Goal: Information Seeking & Learning: Compare options

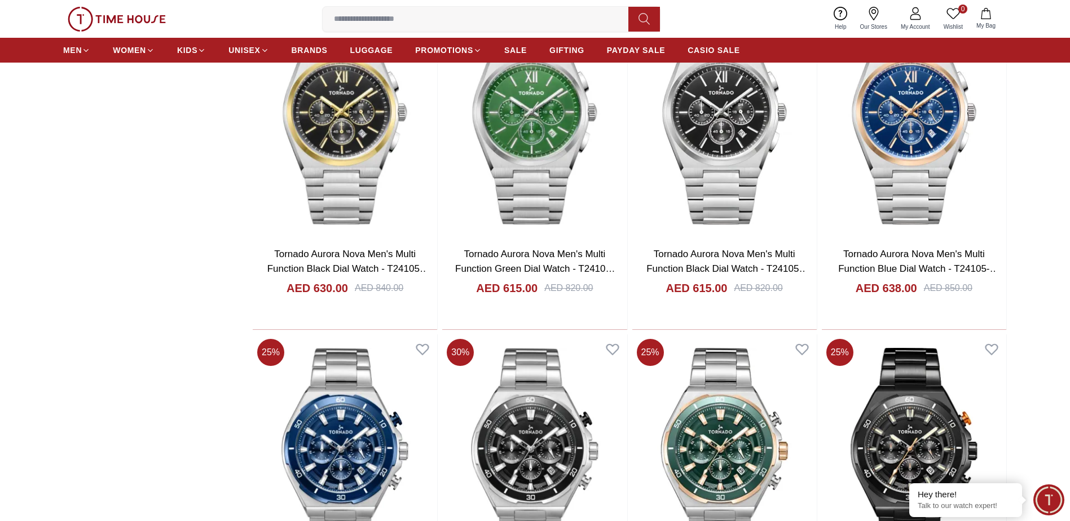
scroll to position [1861, 0]
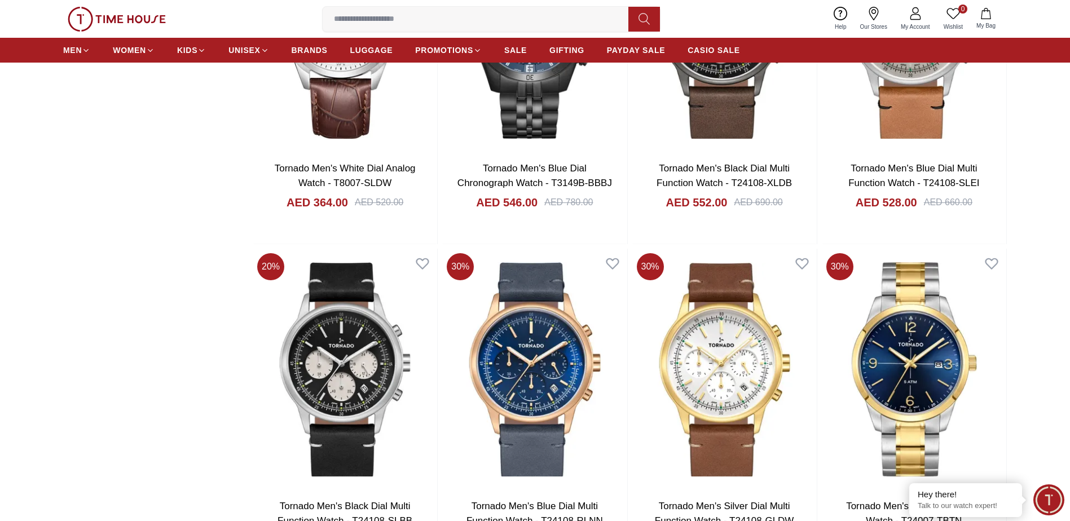
scroll to position [3609, 0]
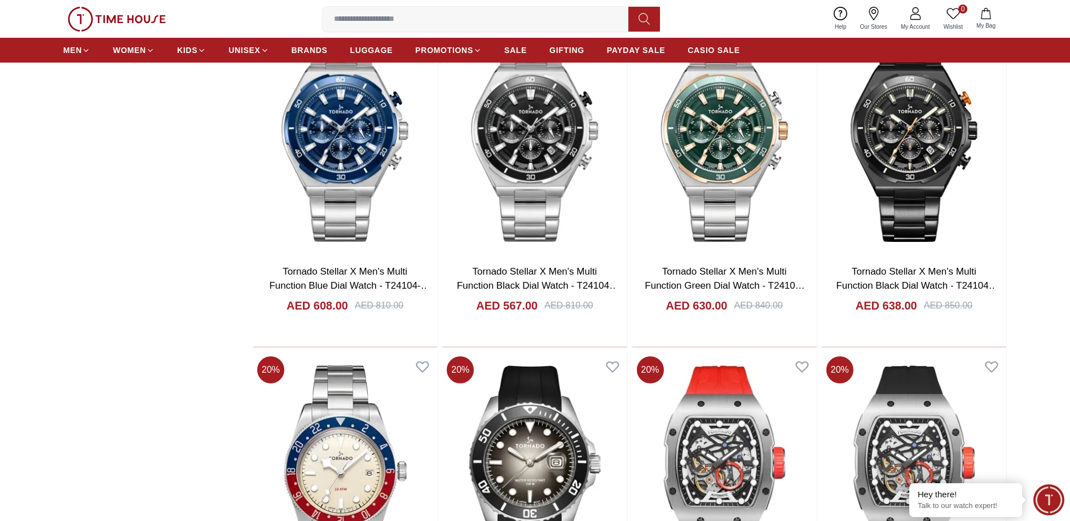
scroll to position [1974, 0]
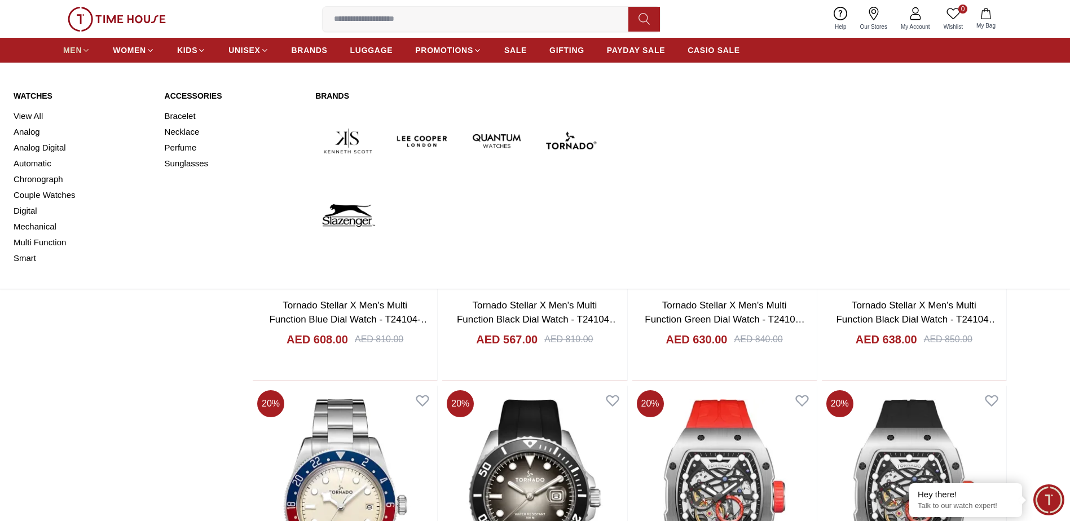
click at [81, 45] on span "MEN" at bounding box center [72, 50] width 19 height 11
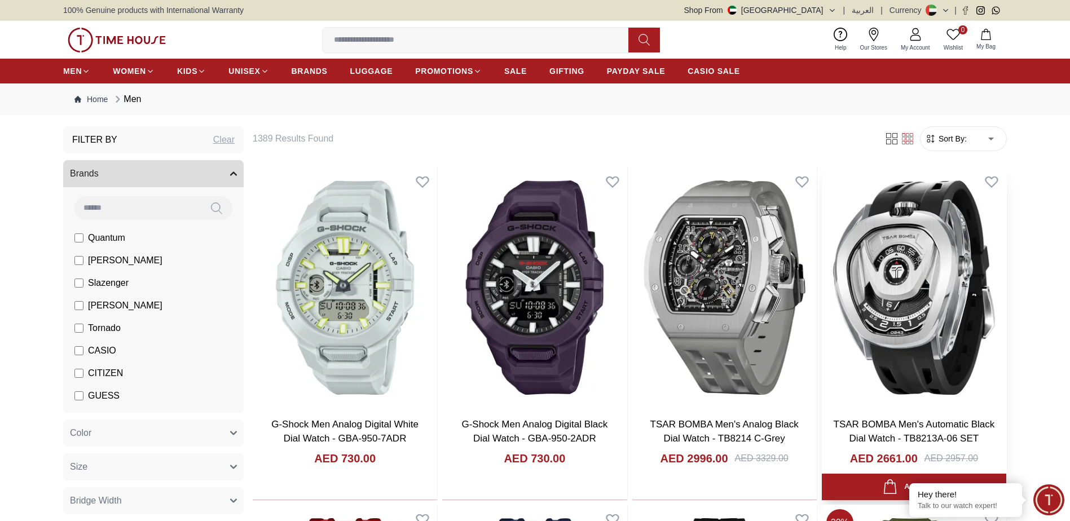
click at [904, 310] on img at bounding box center [914, 287] width 184 height 241
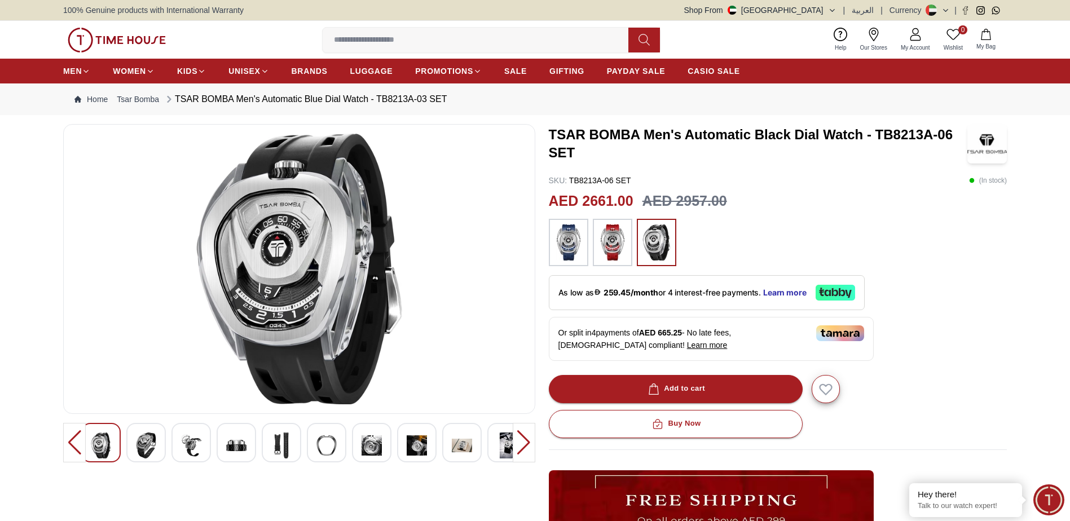
click at [142, 442] on img at bounding box center [146, 446] width 20 height 26
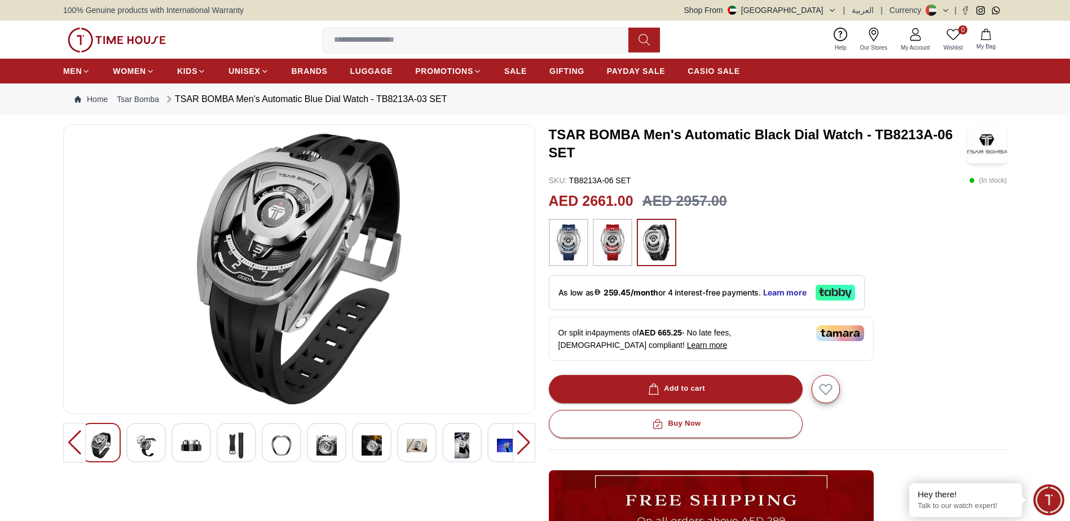
click at [162, 444] on div at bounding box center [145, 442] width 39 height 39
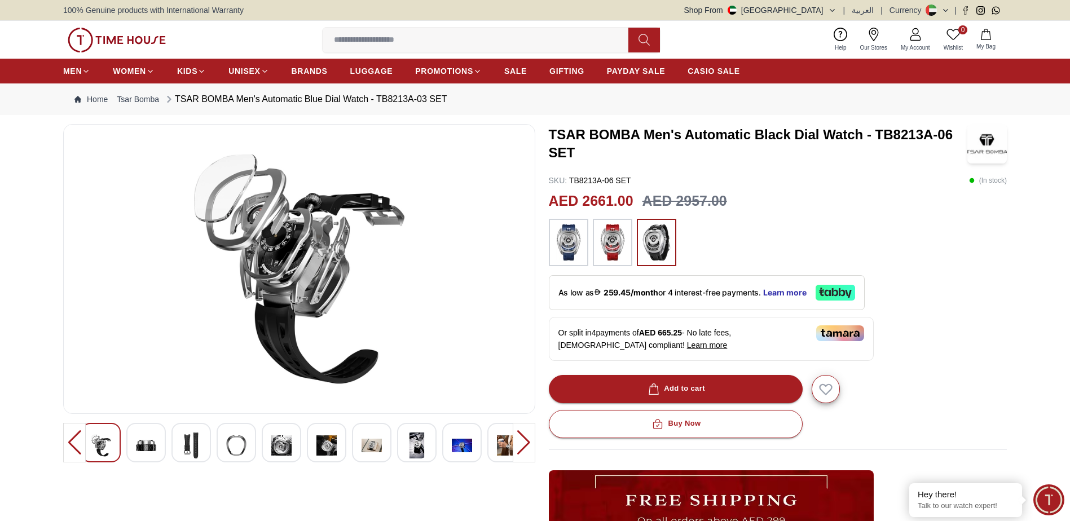
click at [181, 446] on img at bounding box center [191, 446] width 20 height 26
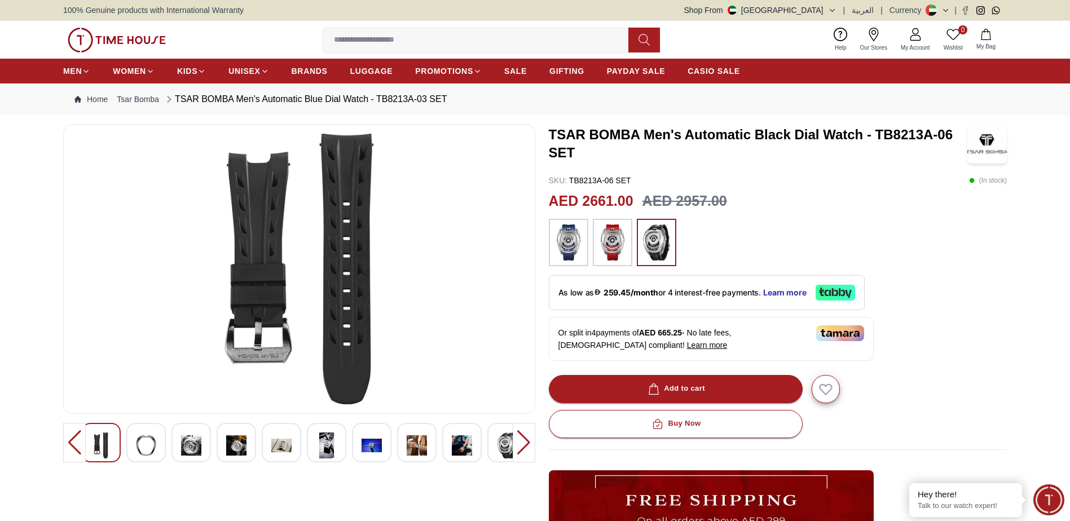
click at [249, 446] on div at bounding box center [236, 442] width 39 height 39
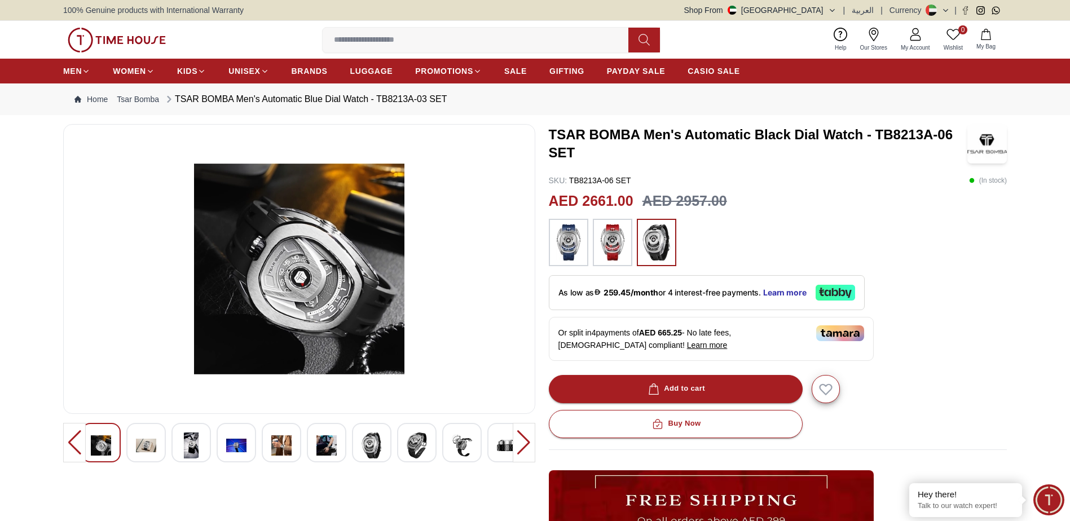
click at [276, 446] on img at bounding box center [281, 446] width 20 height 26
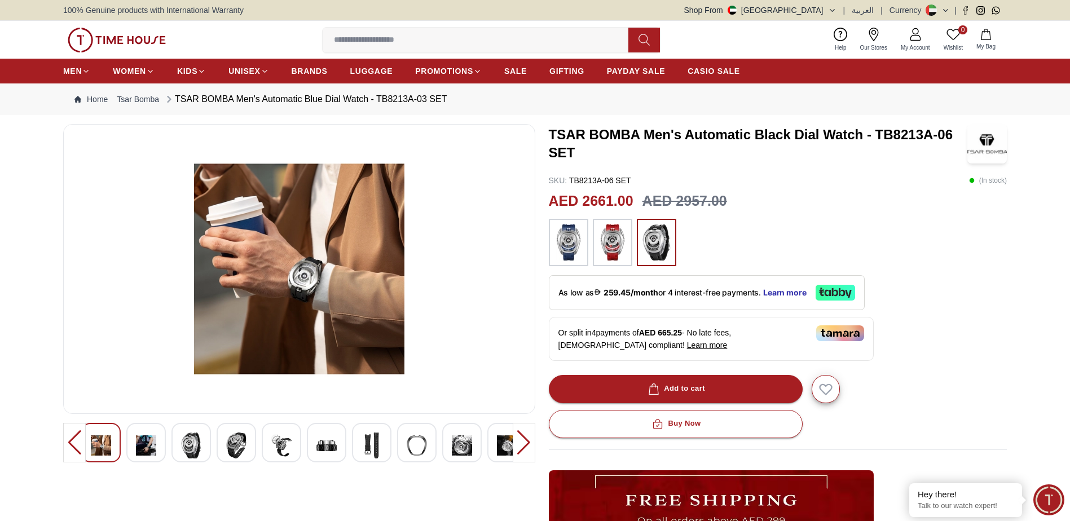
click at [333, 452] on img at bounding box center [326, 446] width 20 height 26
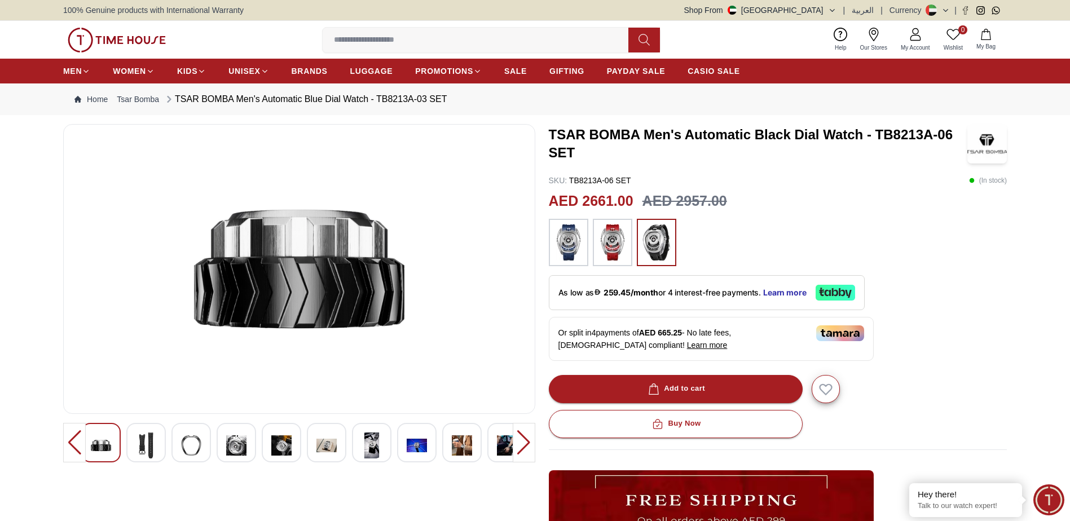
click at [365, 455] on img at bounding box center [372, 446] width 20 height 26
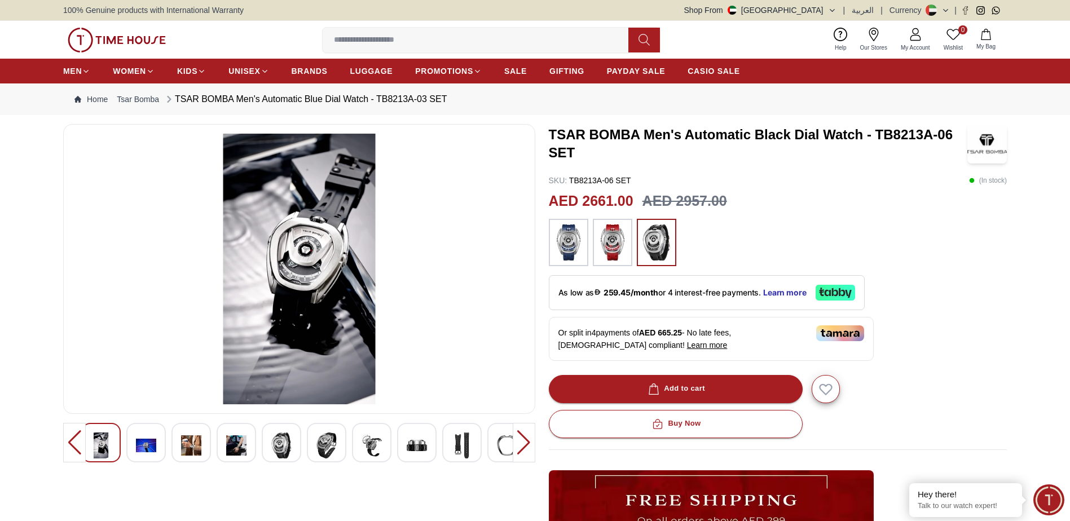
click at [428, 455] on div at bounding box center [416, 442] width 39 height 39
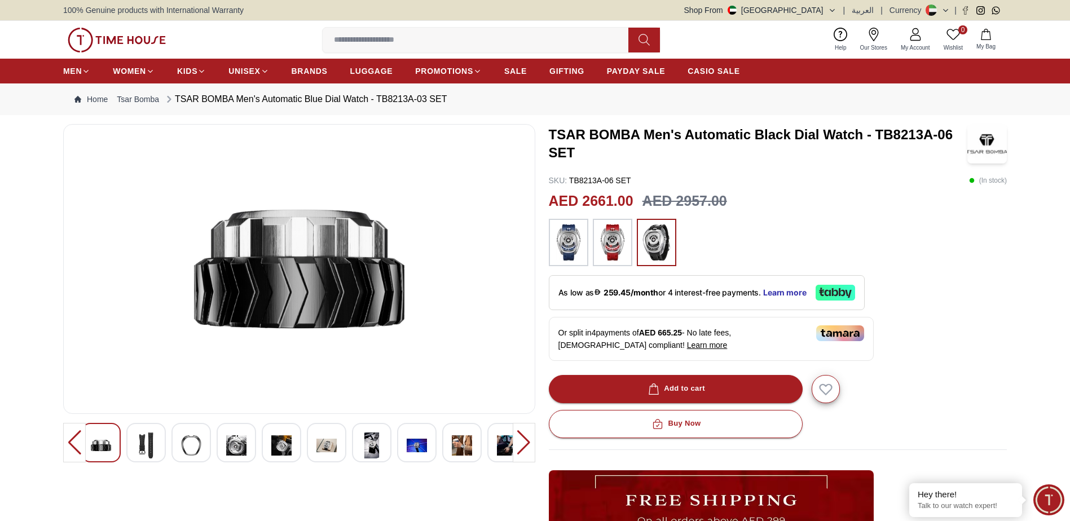
click at [468, 452] on img at bounding box center [462, 446] width 20 height 26
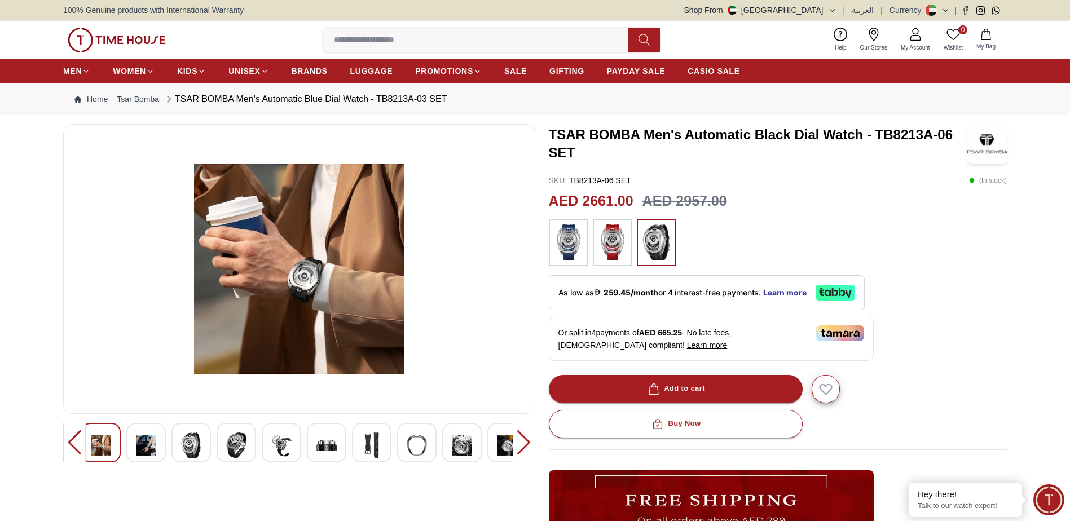
click at [499, 451] on img at bounding box center [507, 446] width 20 height 26
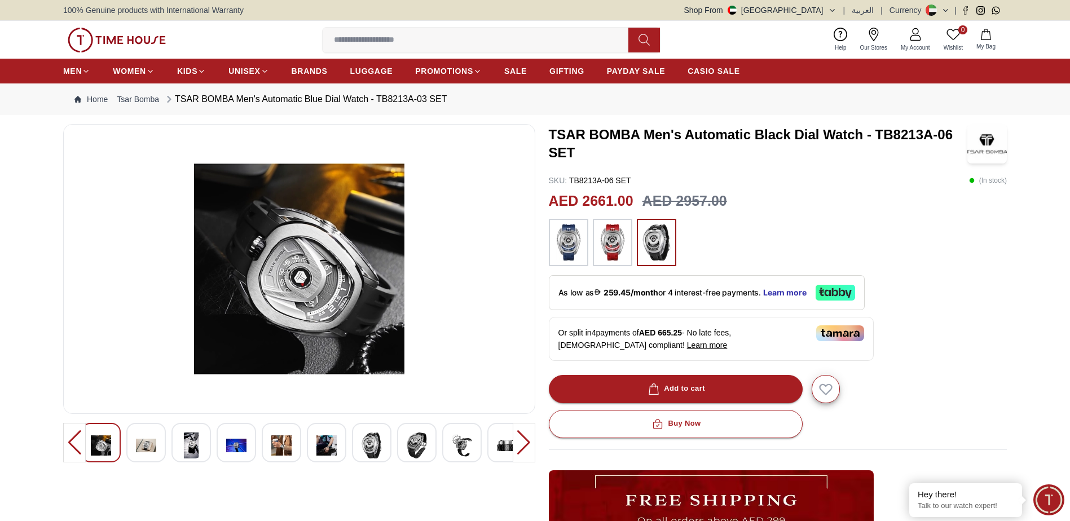
click at [523, 434] on div at bounding box center [524, 442] width 23 height 39
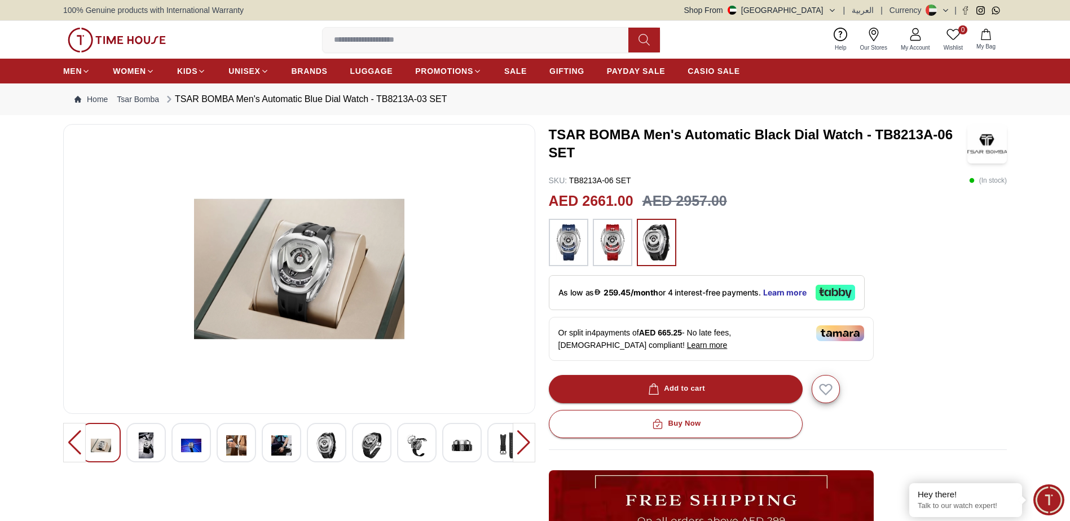
click at [523, 434] on div at bounding box center [524, 442] width 23 height 39
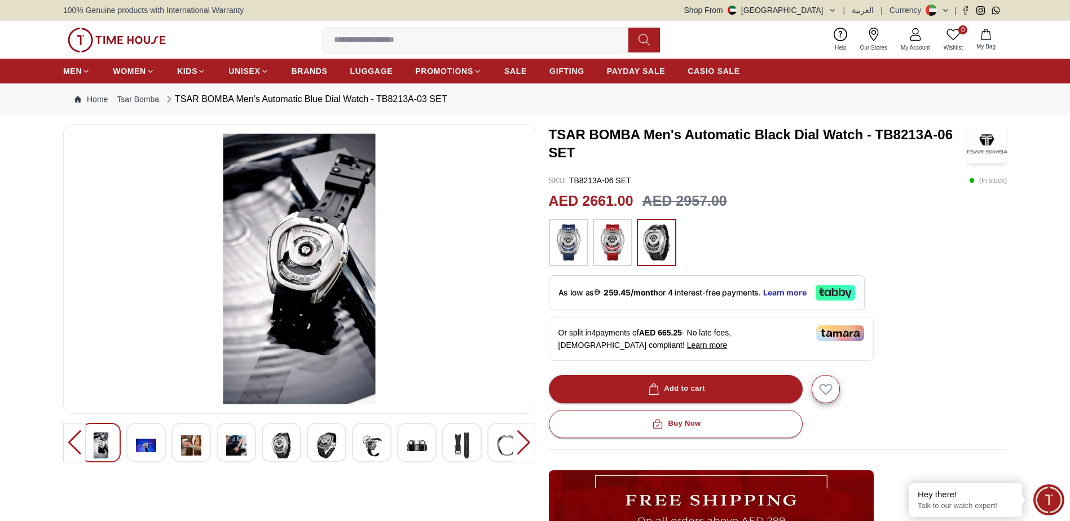
click at [523, 434] on div at bounding box center [524, 442] width 23 height 39
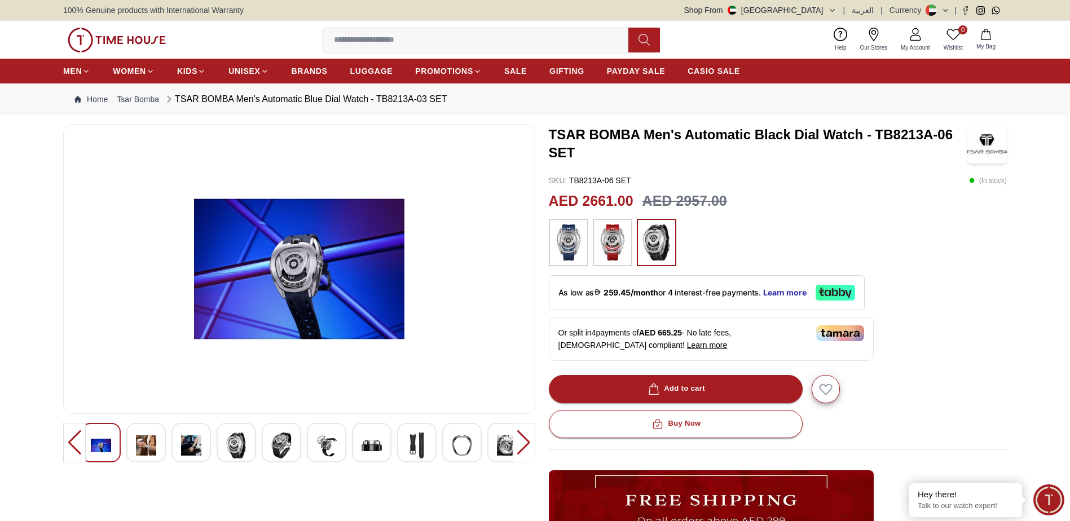
click at [523, 434] on div at bounding box center [524, 442] width 23 height 39
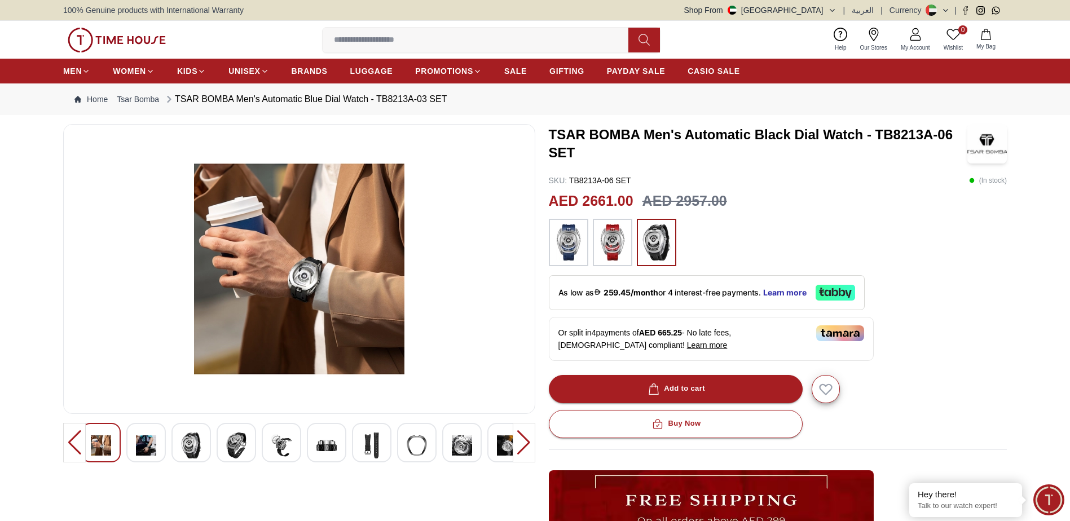
click at [523, 434] on div at bounding box center [524, 442] width 23 height 39
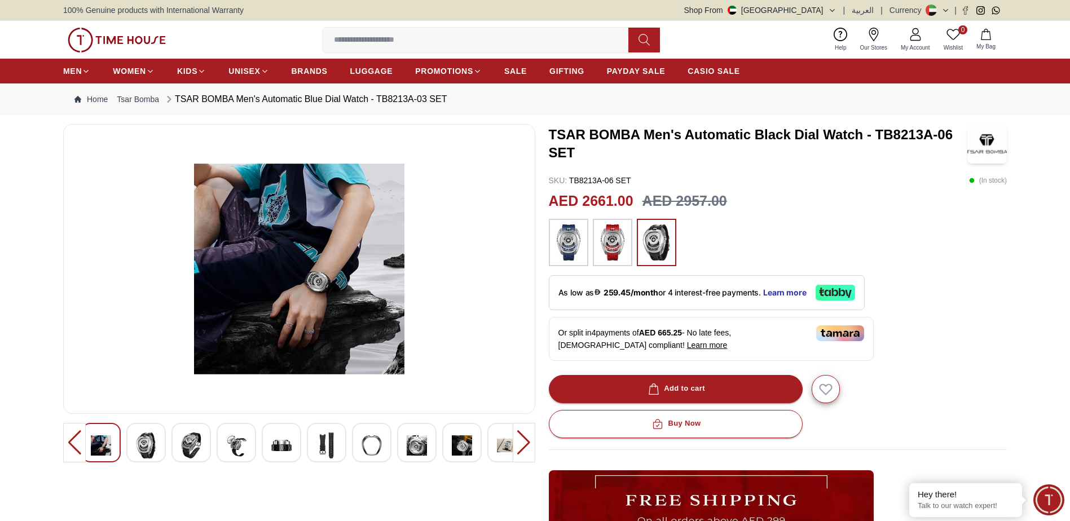
click at [523, 434] on div at bounding box center [524, 442] width 23 height 39
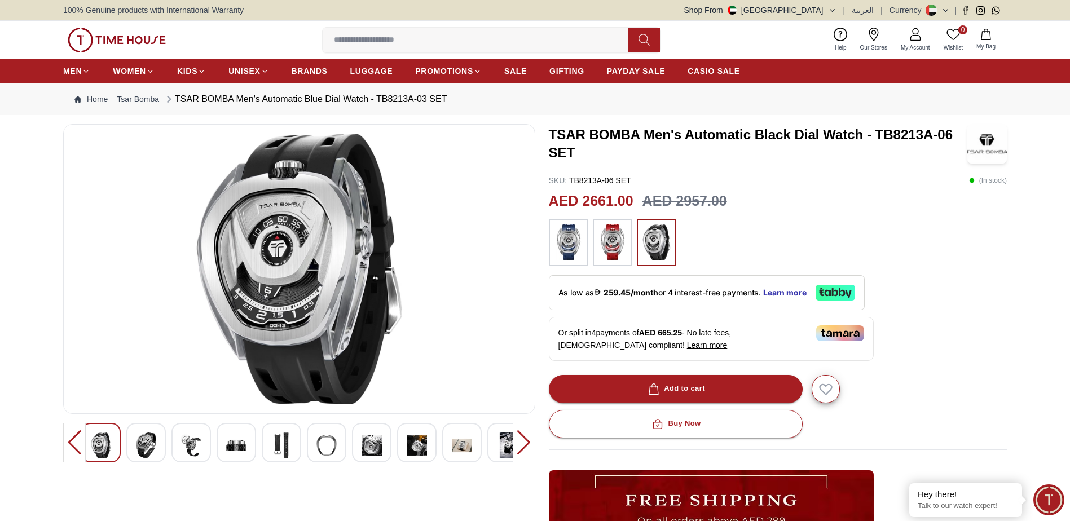
click at [523, 434] on div at bounding box center [524, 442] width 23 height 39
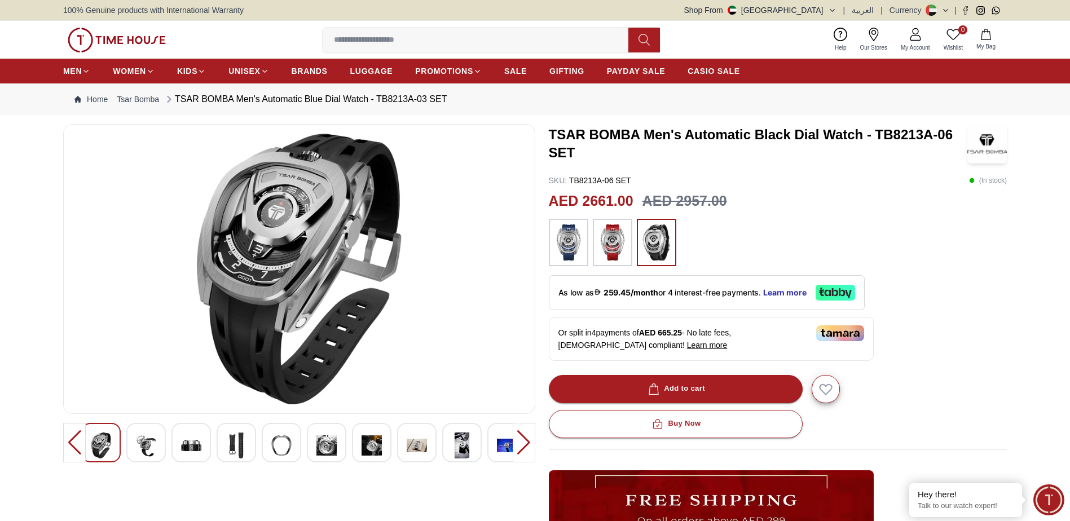
click at [523, 434] on div at bounding box center [524, 442] width 23 height 39
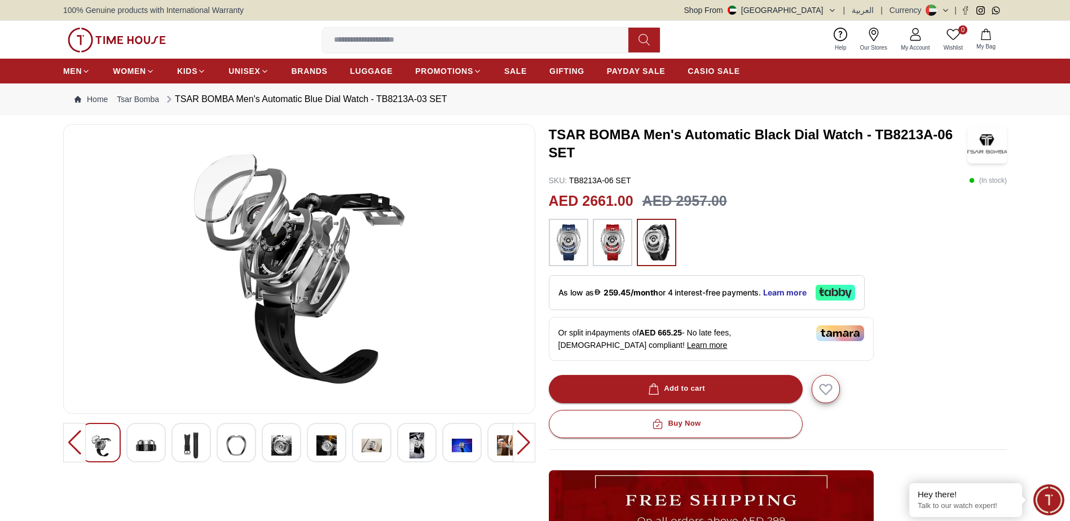
click at [523, 434] on div at bounding box center [524, 442] width 23 height 39
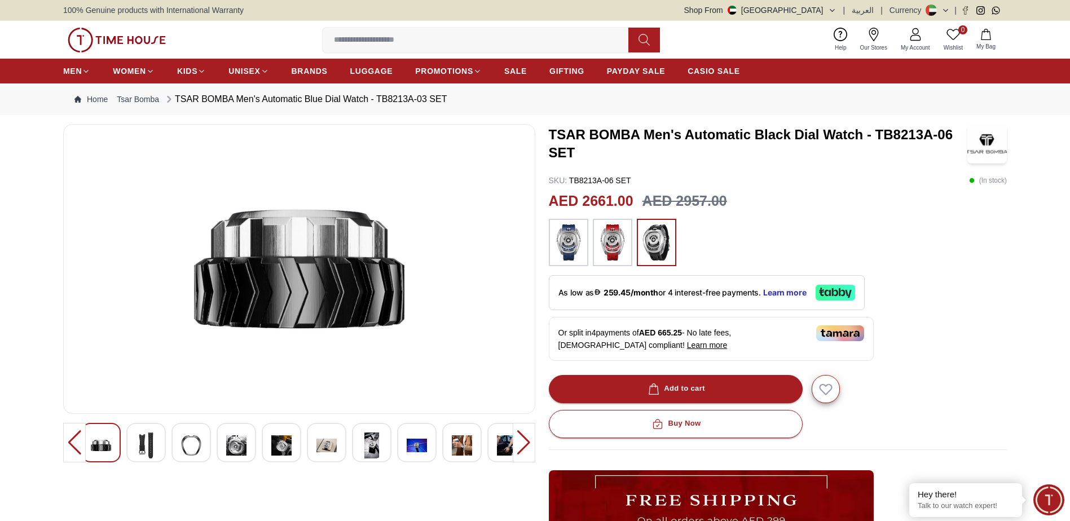
click at [615, 251] on img at bounding box center [612, 242] width 28 height 36
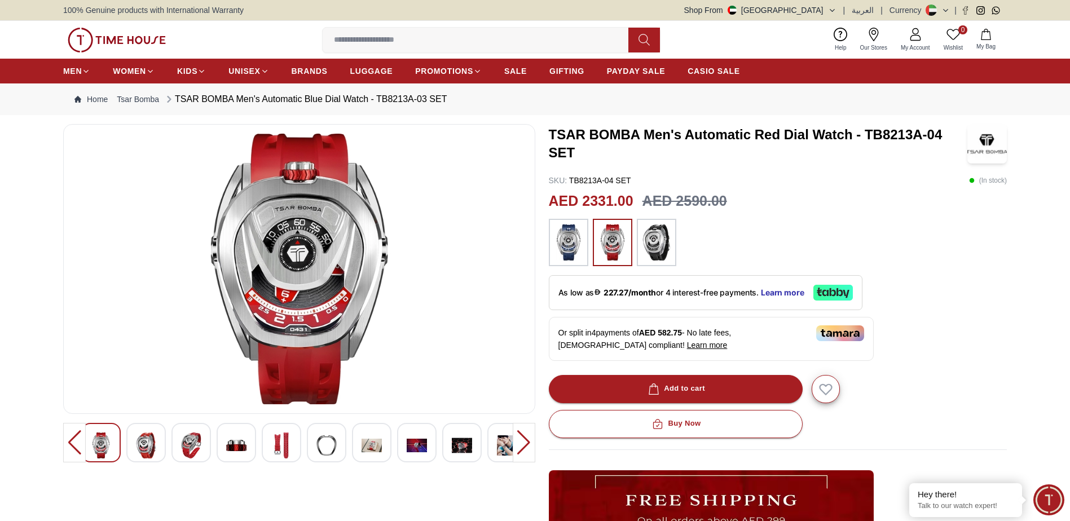
click at [654, 248] on img at bounding box center [656, 242] width 28 height 36
click at [578, 257] on img at bounding box center [568, 242] width 28 height 36
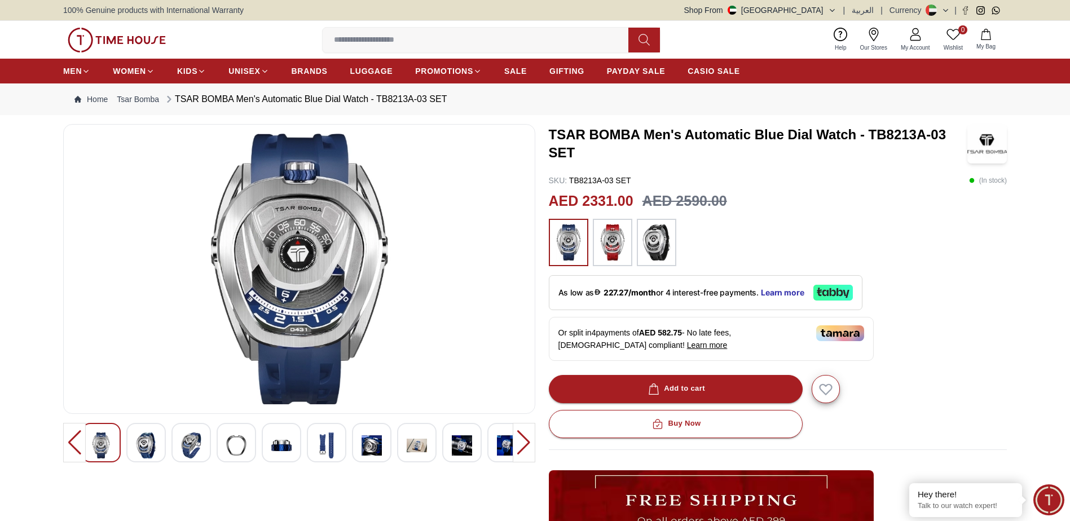
click at [612, 255] on img at bounding box center [612, 242] width 28 height 36
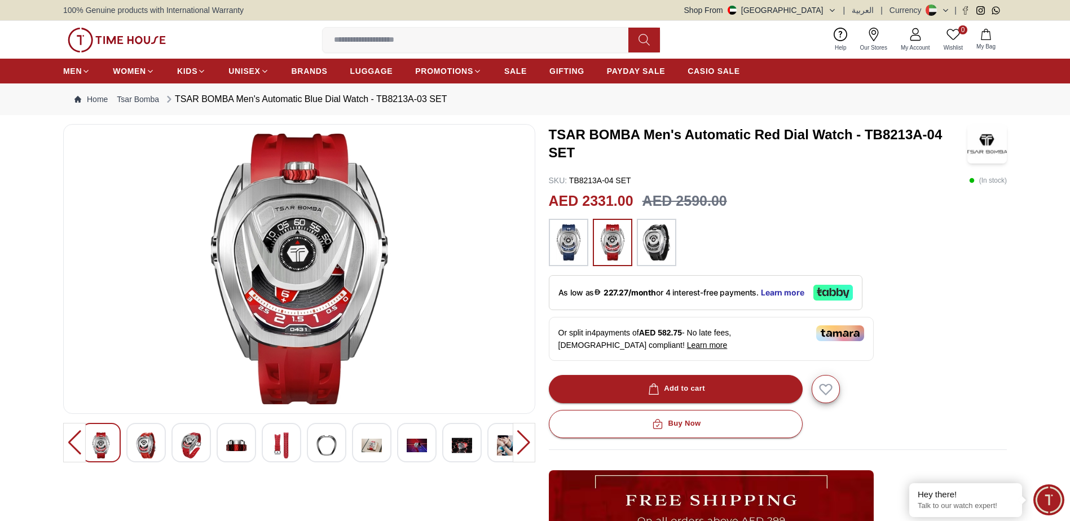
click at [520, 444] on div at bounding box center [524, 442] width 23 height 39
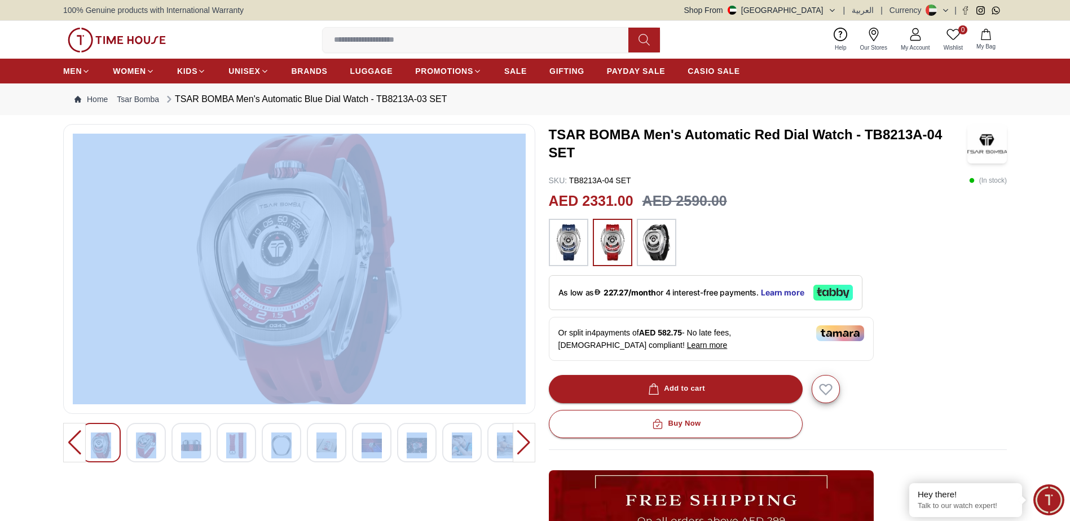
click at [520, 444] on div at bounding box center [524, 442] width 23 height 39
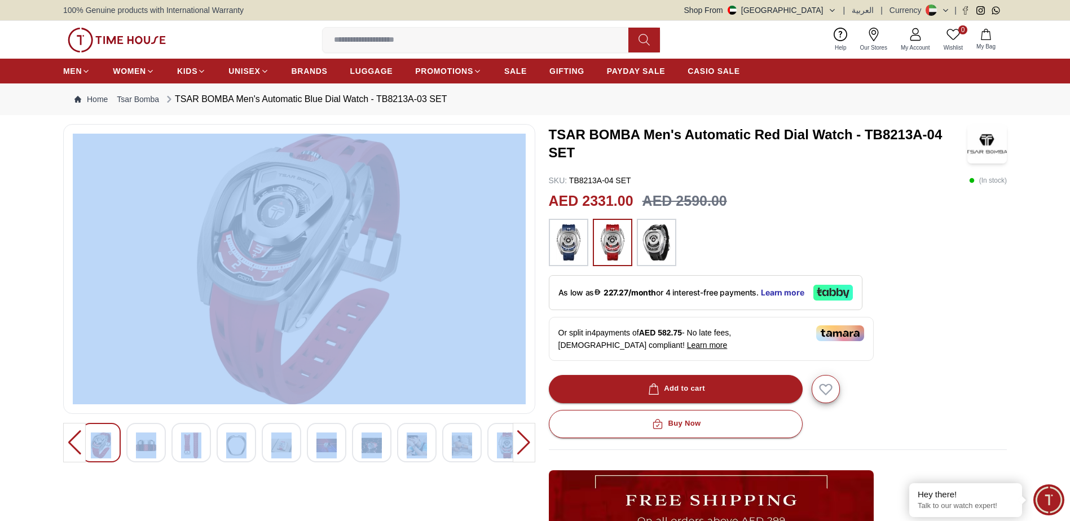
click at [520, 444] on div at bounding box center [524, 442] width 23 height 39
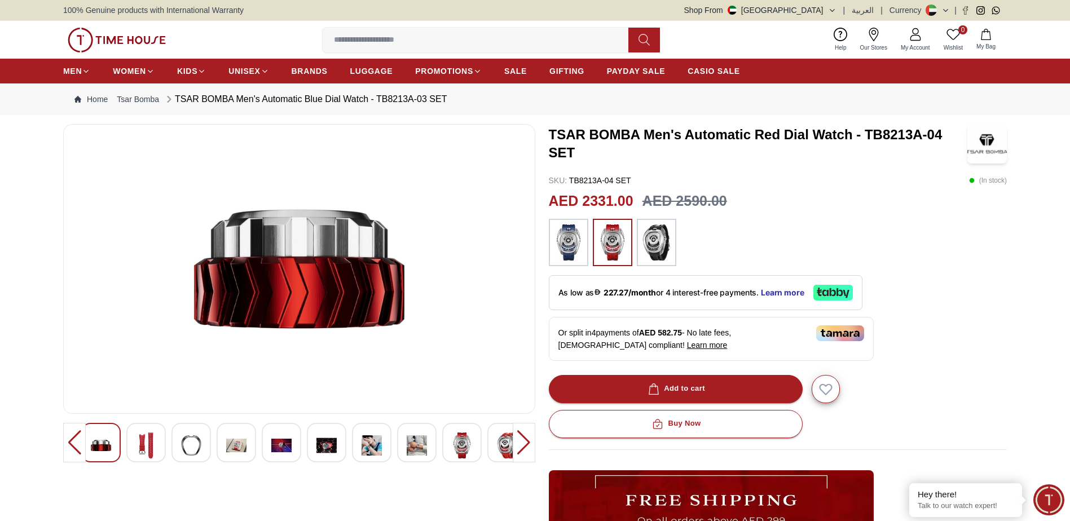
click at [520, 444] on div at bounding box center [524, 442] width 23 height 39
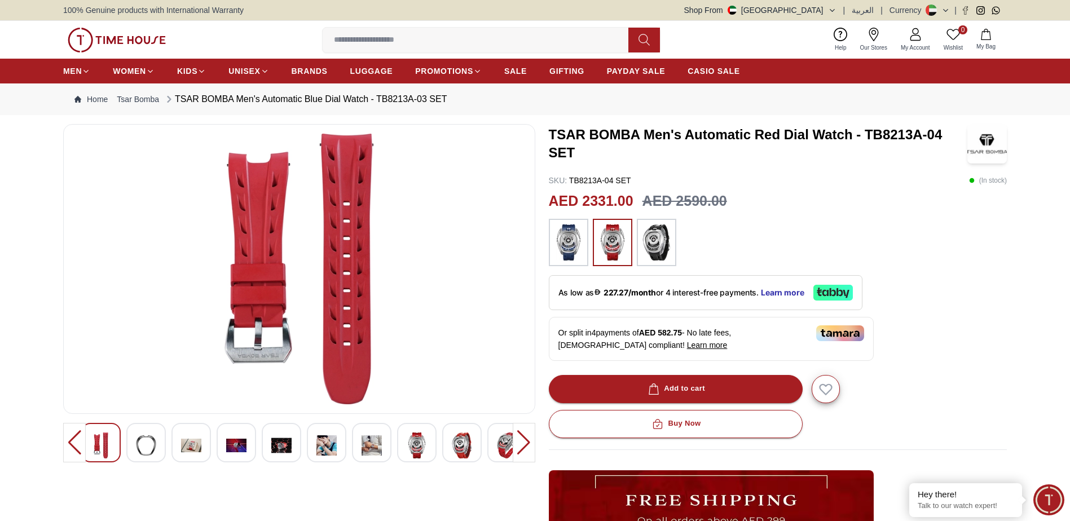
click at [70, 444] on div at bounding box center [74, 442] width 23 height 39
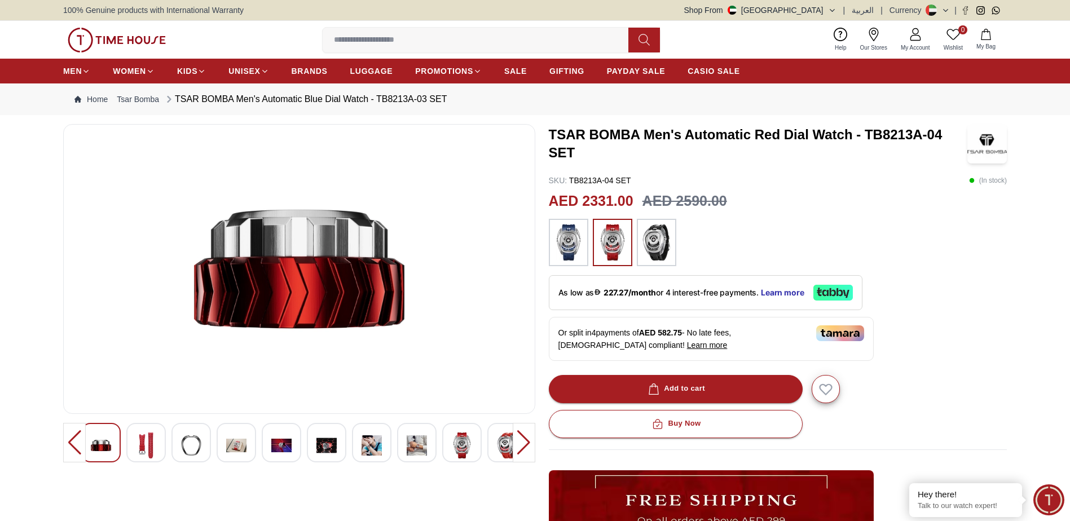
click at [469, 448] on img at bounding box center [462, 446] width 20 height 26
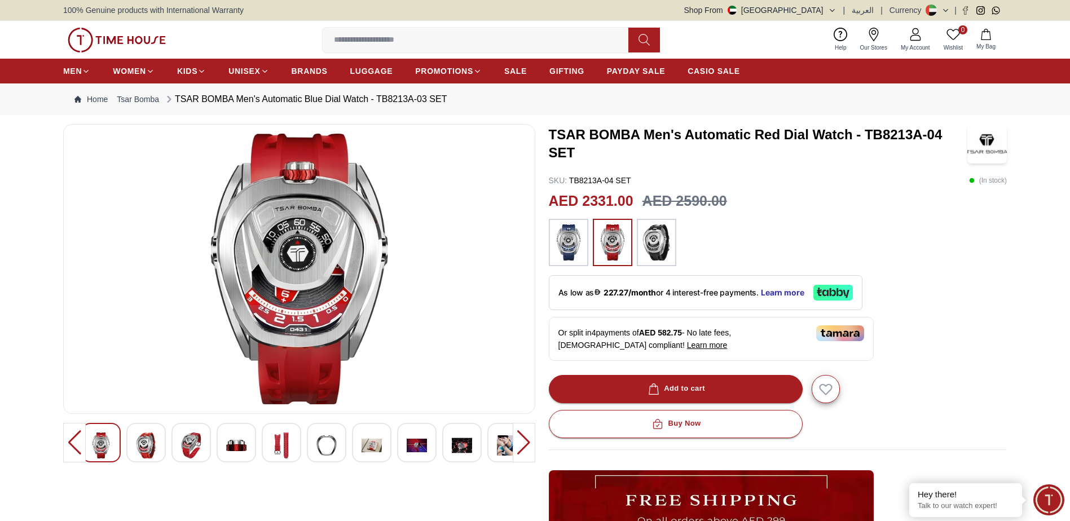
click at [516, 444] on div at bounding box center [524, 442] width 23 height 39
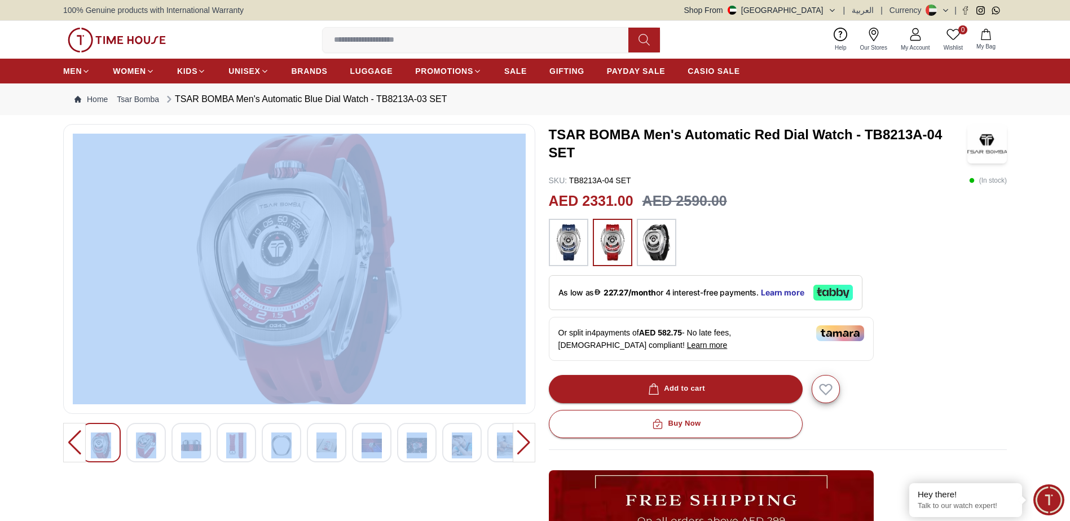
click at [516, 444] on div at bounding box center [524, 442] width 23 height 39
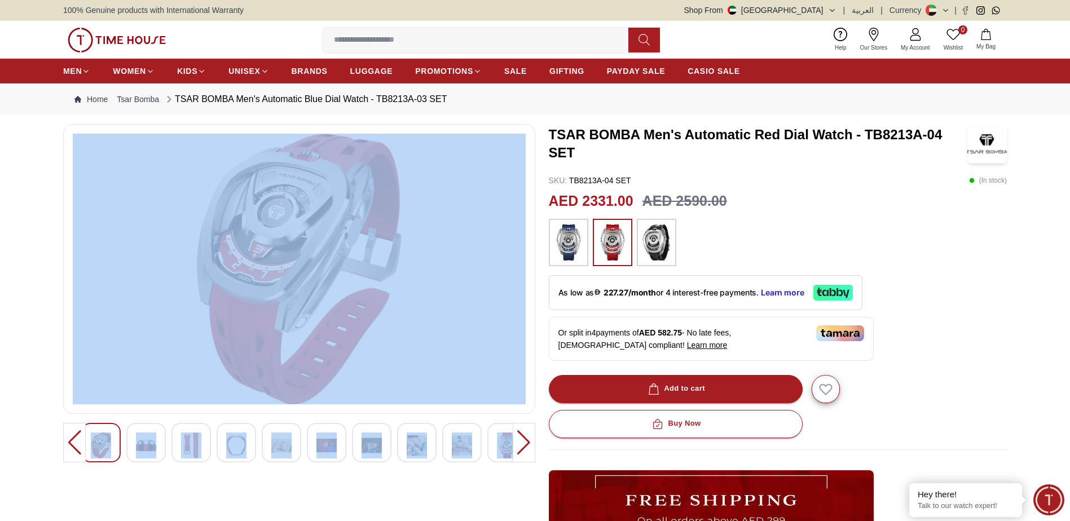
click at [409, 481] on div at bounding box center [299, 421] width 472 height 595
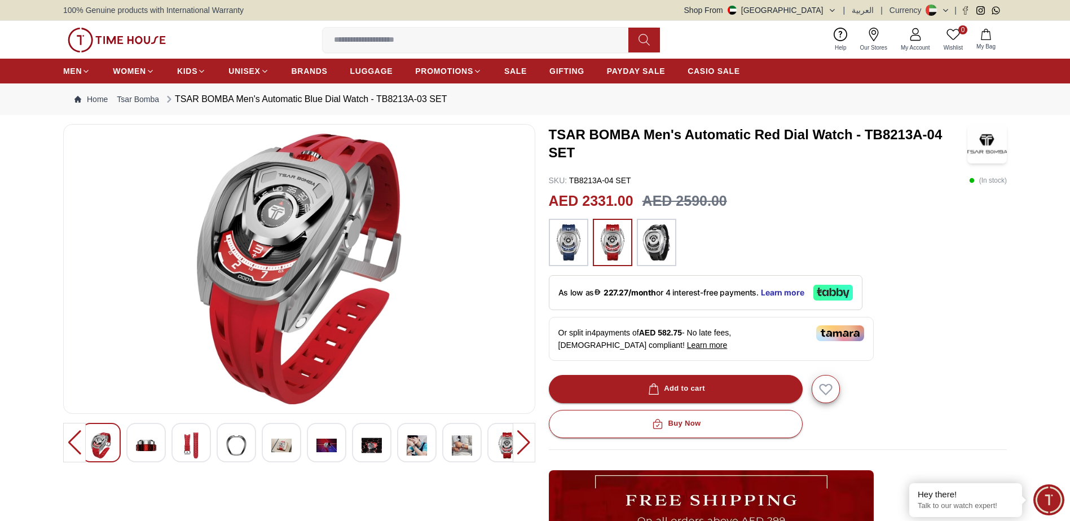
click at [528, 439] on div at bounding box center [524, 442] width 23 height 39
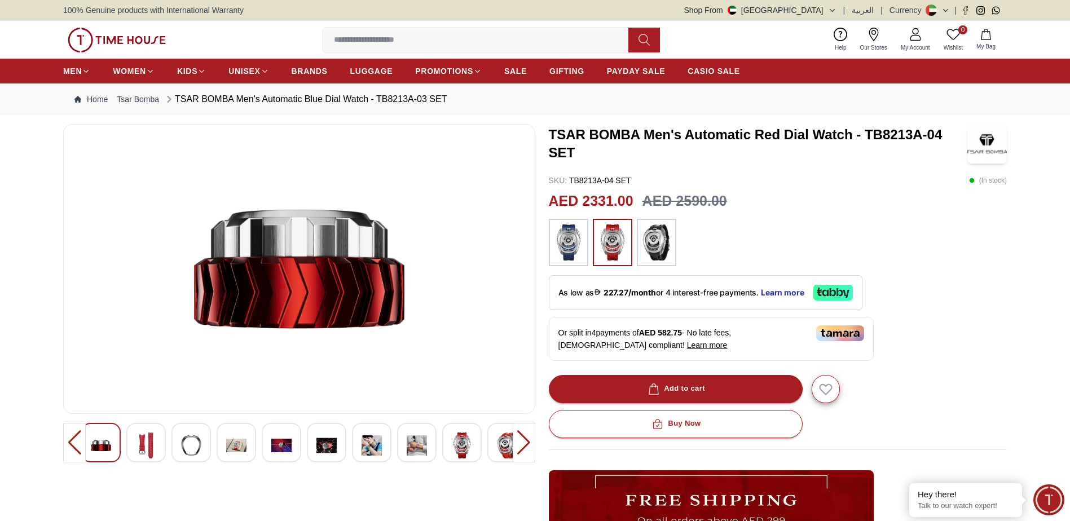
click at [528, 439] on div at bounding box center [524, 442] width 23 height 39
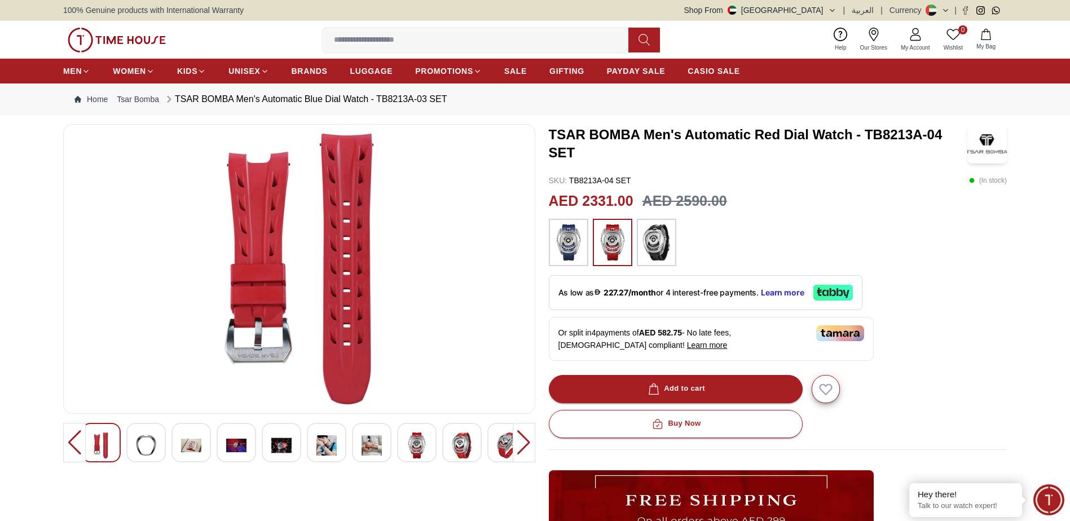
click at [528, 439] on div at bounding box center [524, 442] width 23 height 39
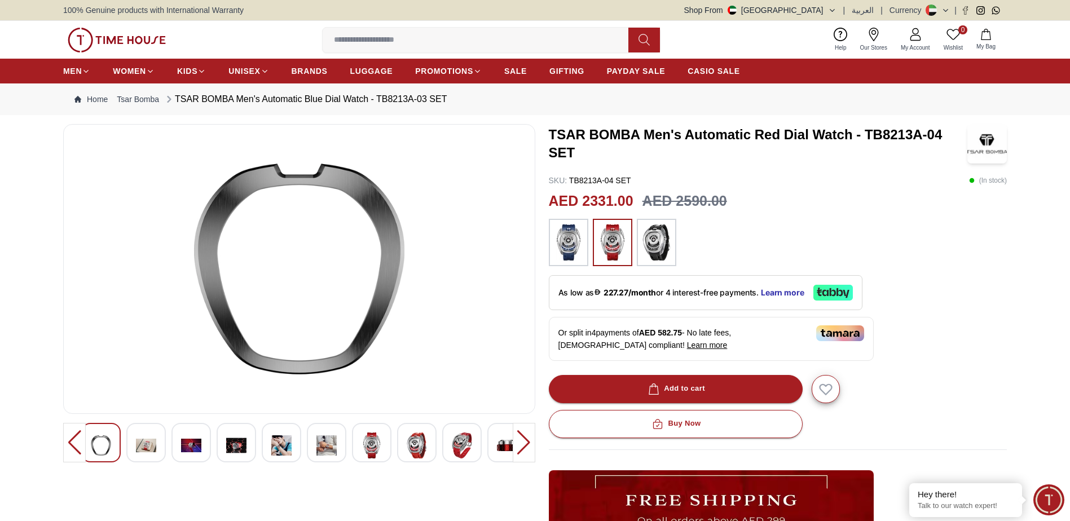
click at [528, 439] on div at bounding box center [524, 442] width 23 height 39
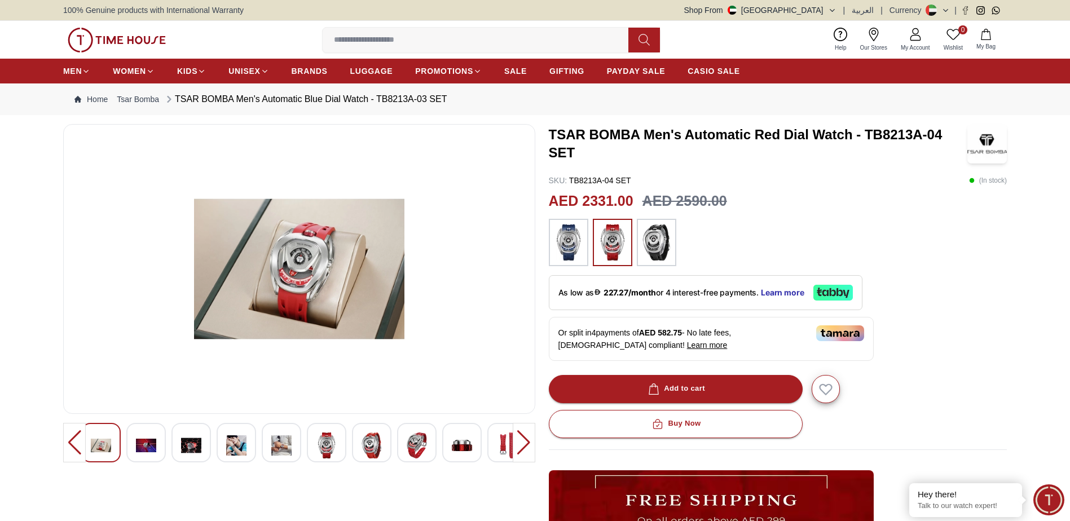
click at [528, 439] on div at bounding box center [524, 442] width 23 height 39
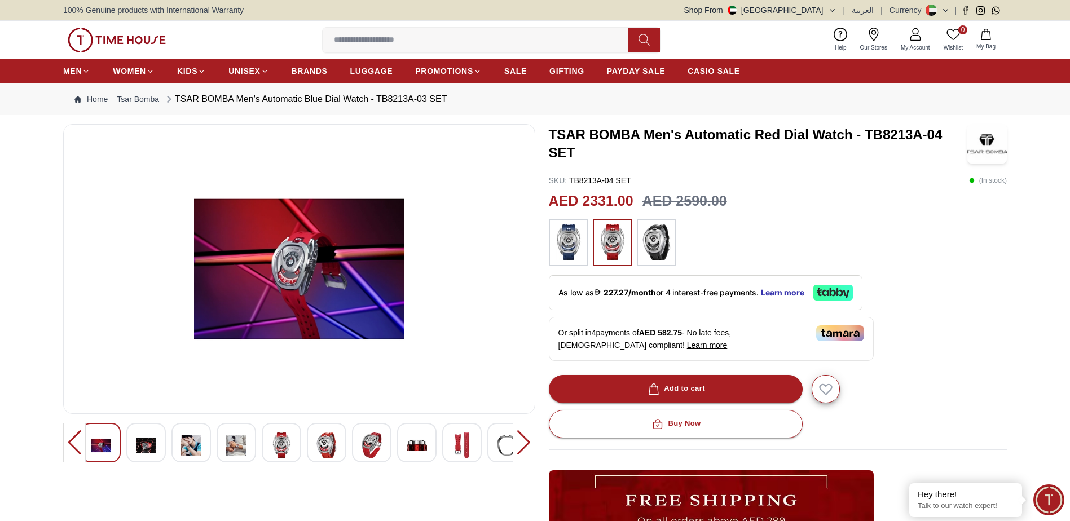
click at [528, 439] on div at bounding box center [524, 442] width 23 height 39
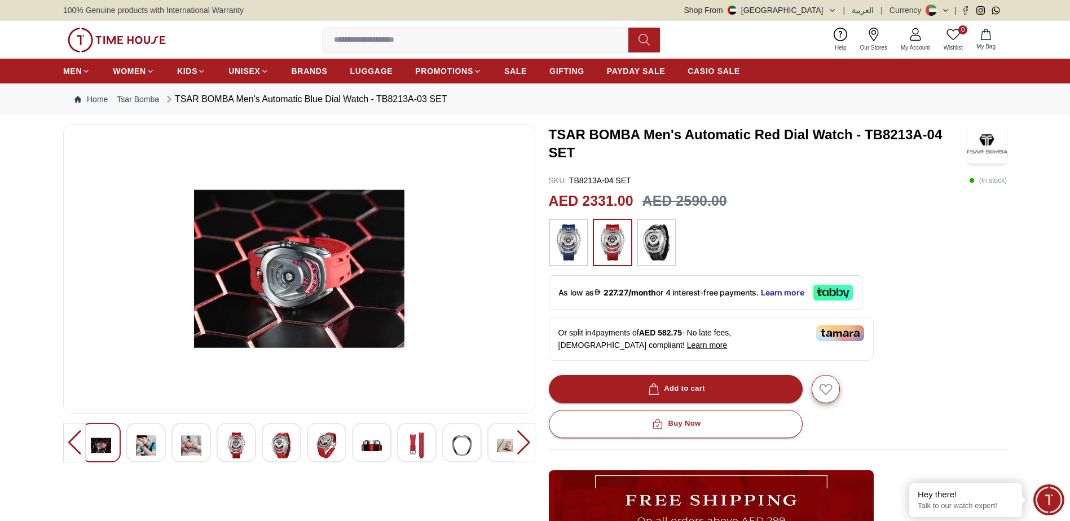
click at [528, 439] on div at bounding box center [524, 442] width 23 height 39
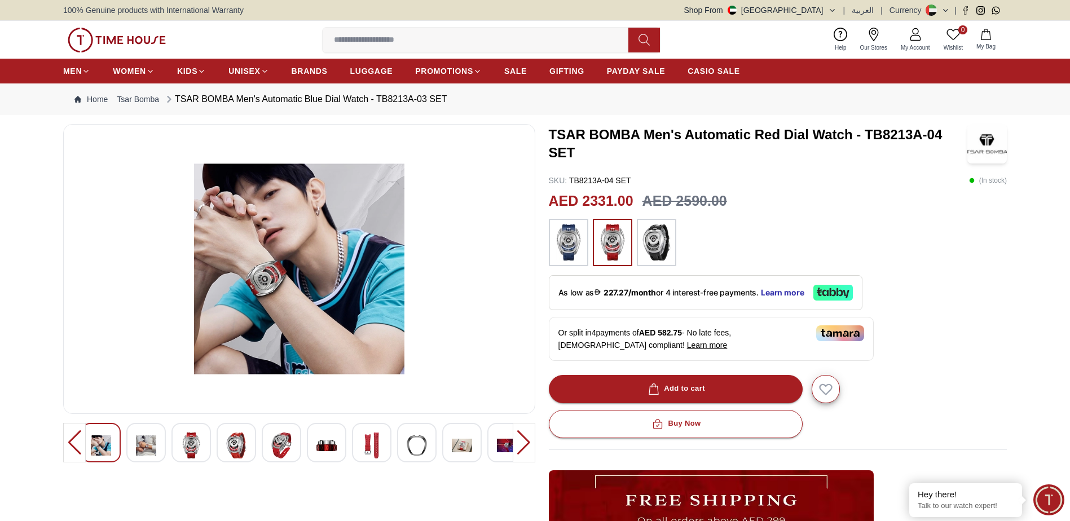
click at [528, 439] on div at bounding box center [524, 442] width 23 height 39
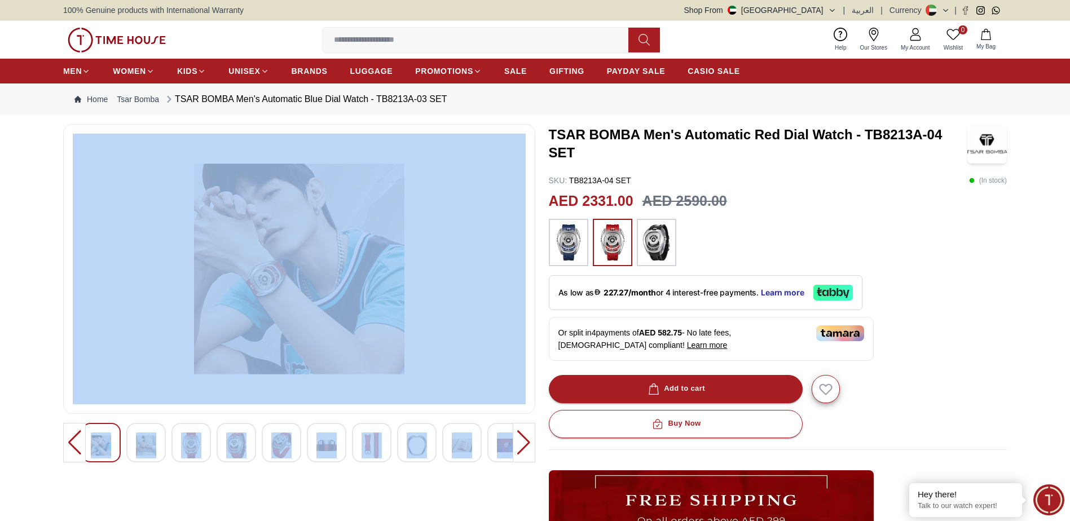
drag, startPoint x: 528, startPoint y: 439, endPoint x: 522, endPoint y: 449, distance: 12.2
click at [523, 446] on div at bounding box center [524, 442] width 23 height 39
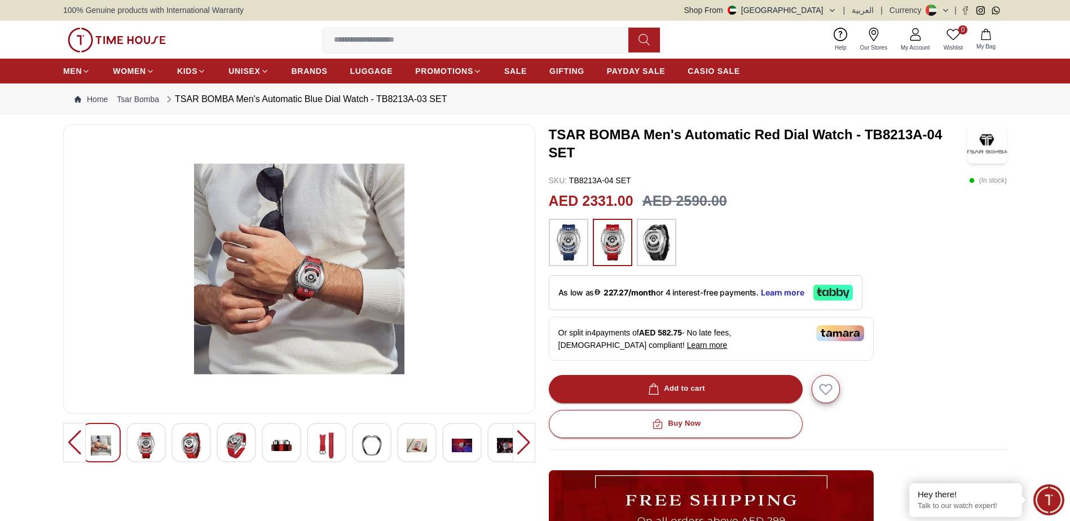
click at [464, 487] on div at bounding box center [299, 421] width 472 height 595
click at [620, 258] on img at bounding box center [612, 242] width 28 height 36
click at [143, 447] on img at bounding box center [146, 446] width 20 height 26
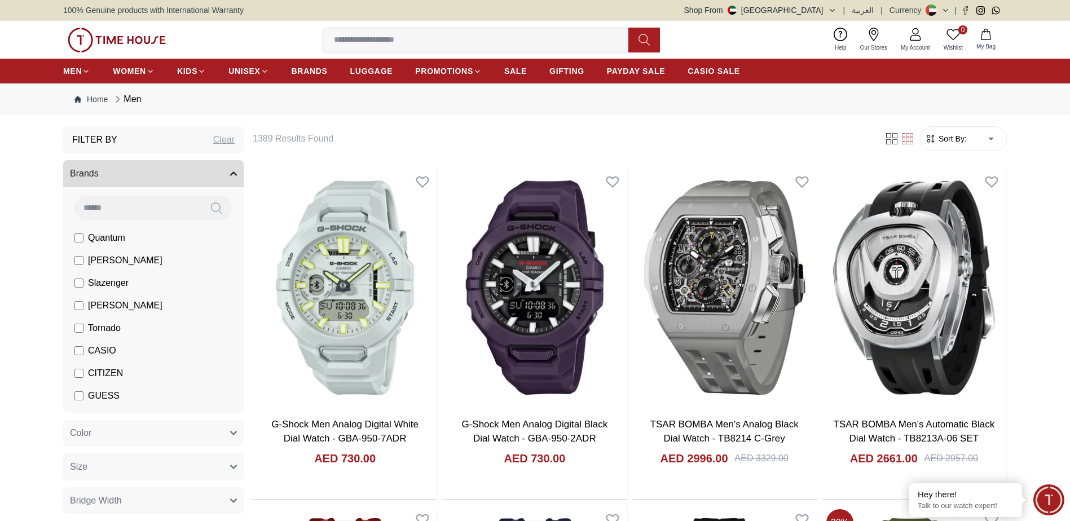
click at [96, 324] on span "Tornado" at bounding box center [104, 328] width 33 height 14
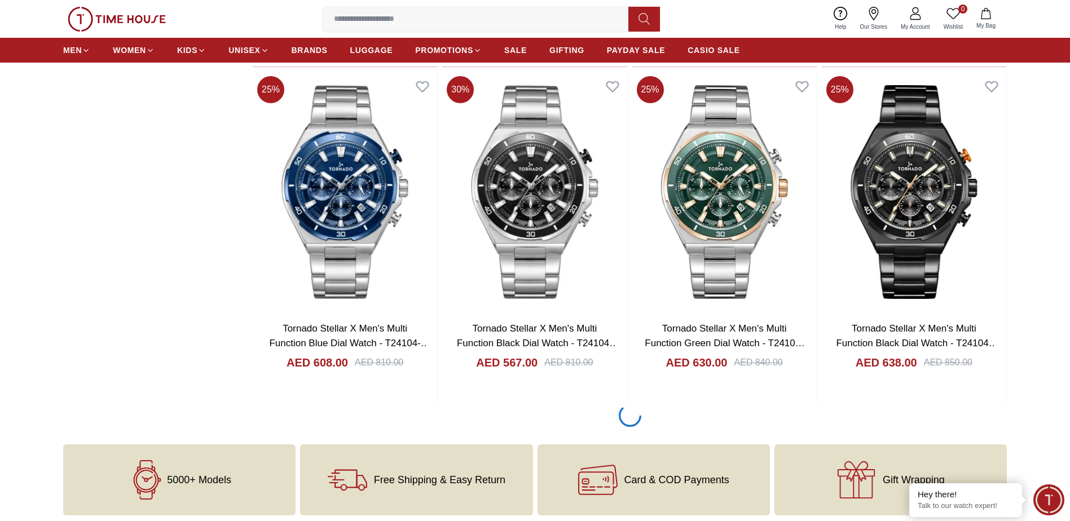
scroll to position [1523, 0]
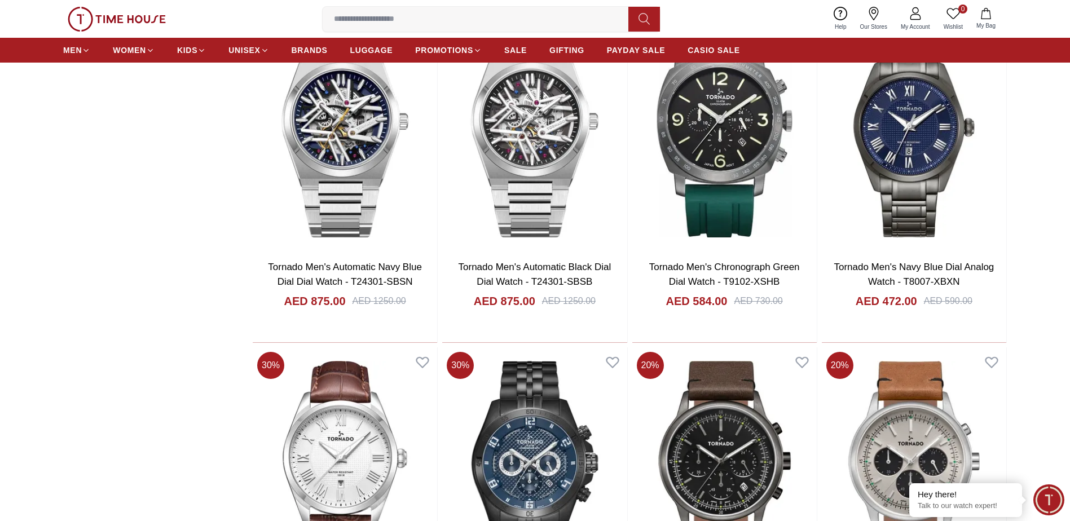
scroll to position [2707, 0]
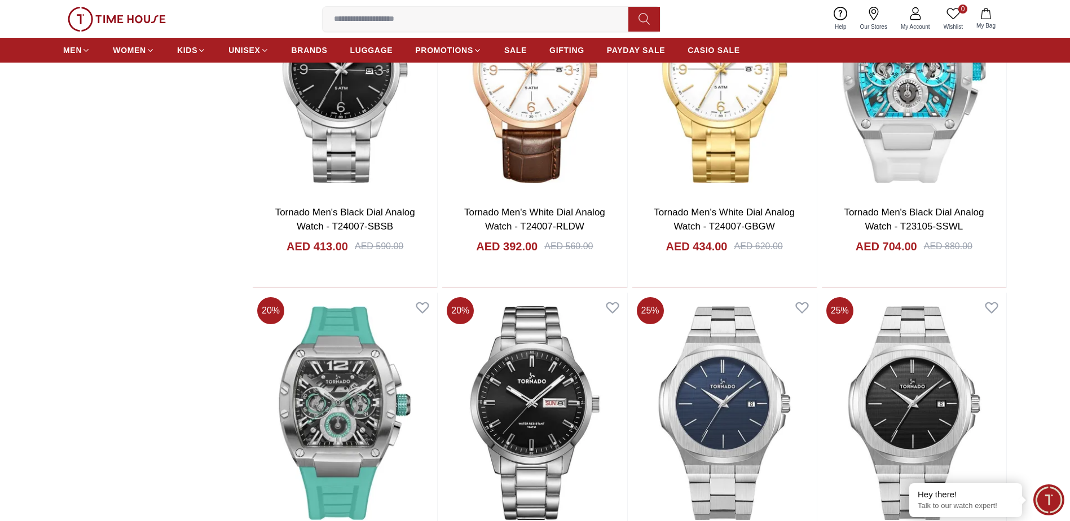
scroll to position [3836, 0]
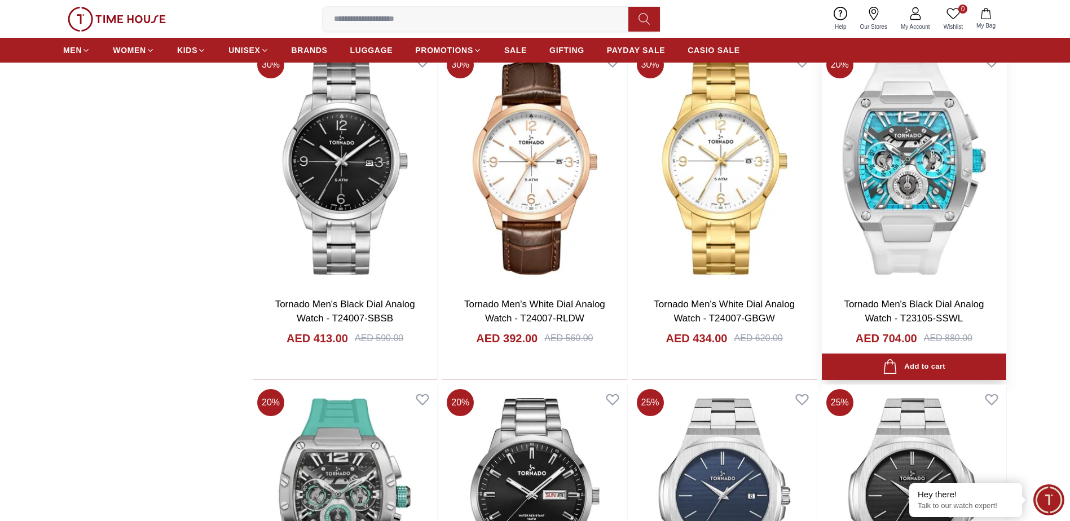
click at [925, 140] on img at bounding box center [914, 167] width 184 height 241
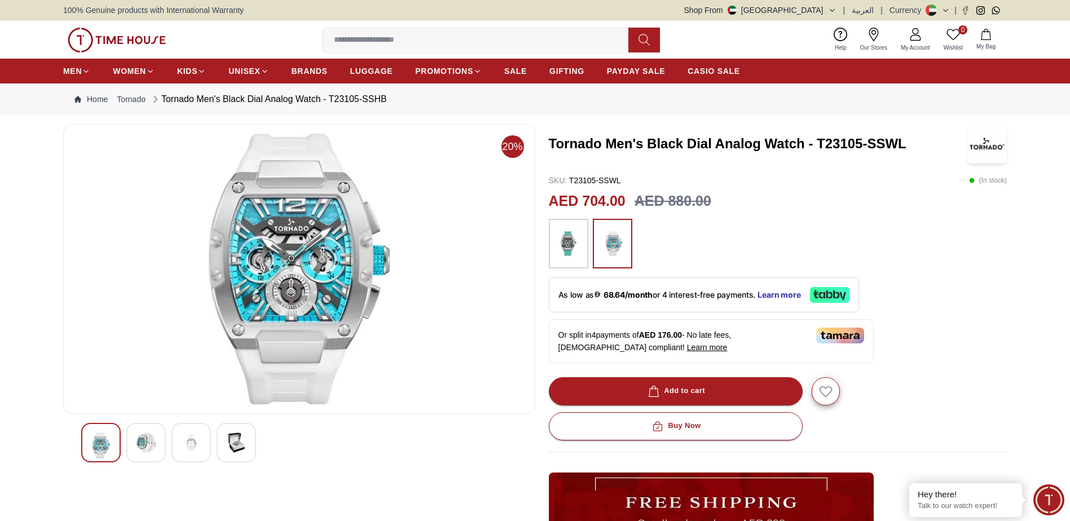
click at [148, 445] on img at bounding box center [146, 443] width 20 height 20
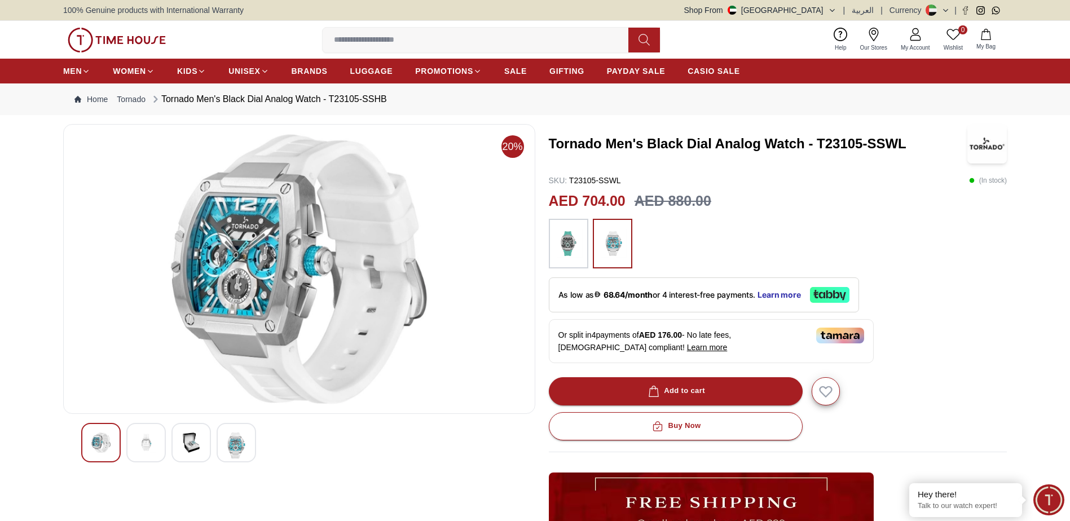
click at [187, 445] on img at bounding box center [191, 443] width 20 height 20
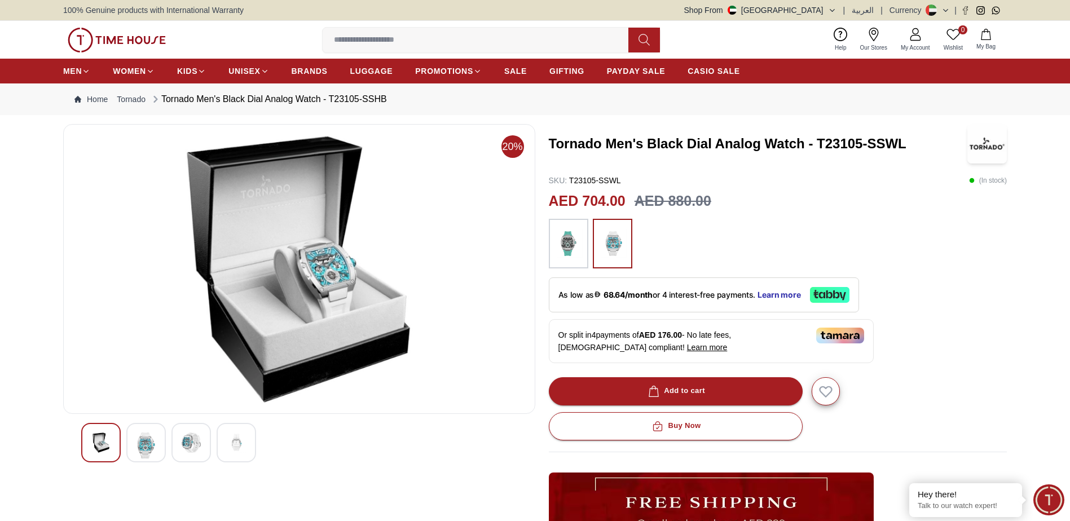
click at [226, 442] on div at bounding box center [236, 442] width 39 height 39
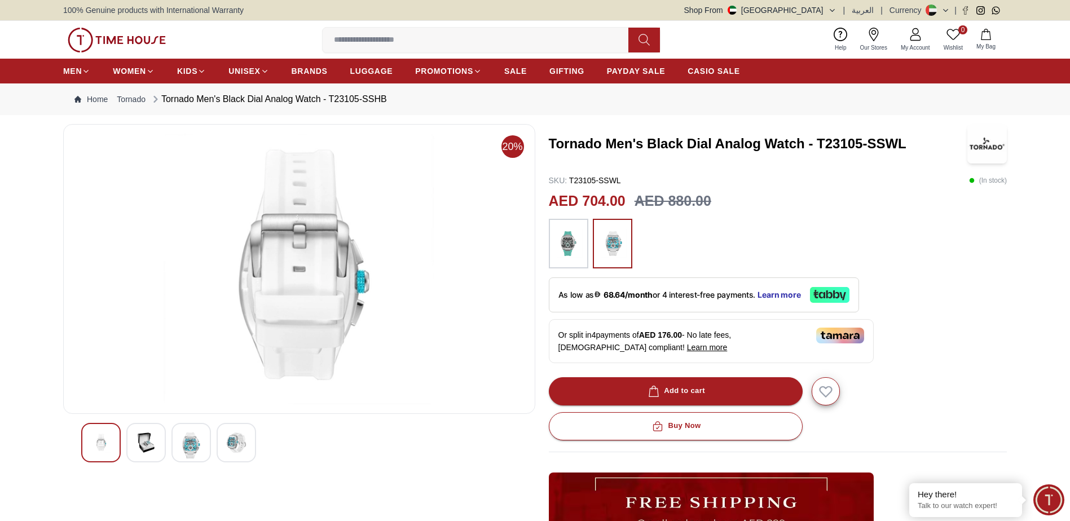
click at [574, 256] on img at bounding box center [568, 243] width 28 height 38
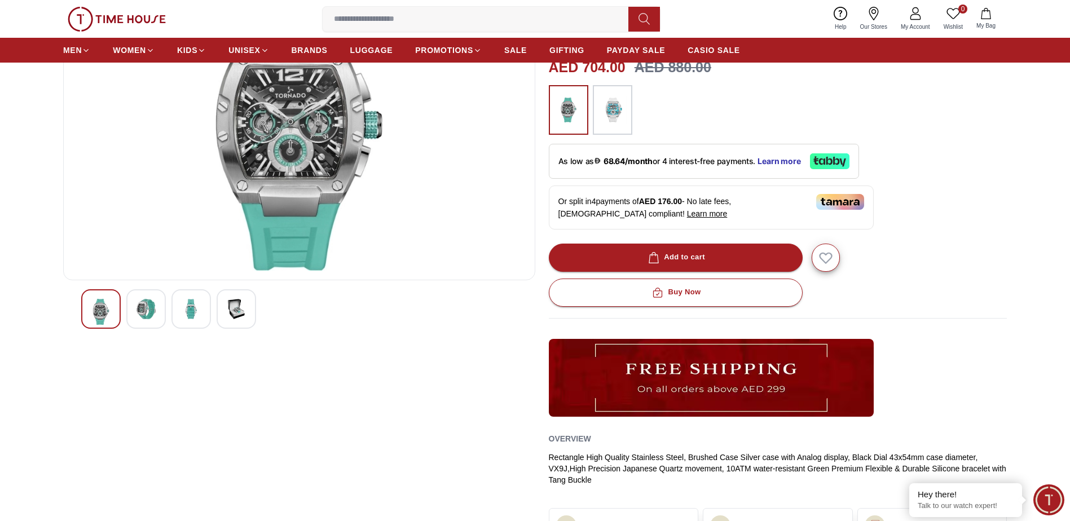
scroll to position [56, 0]
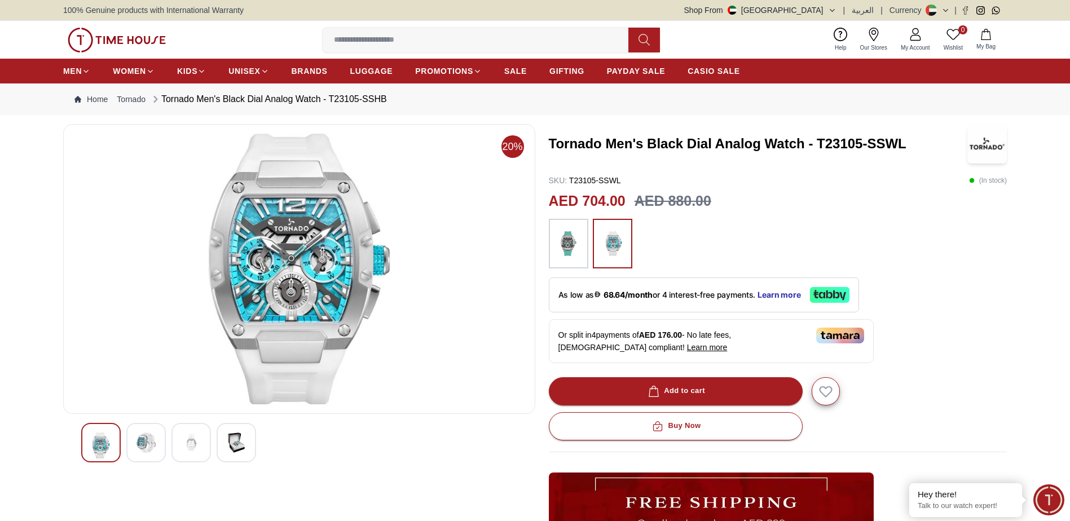
scroll to position [1059, 0]
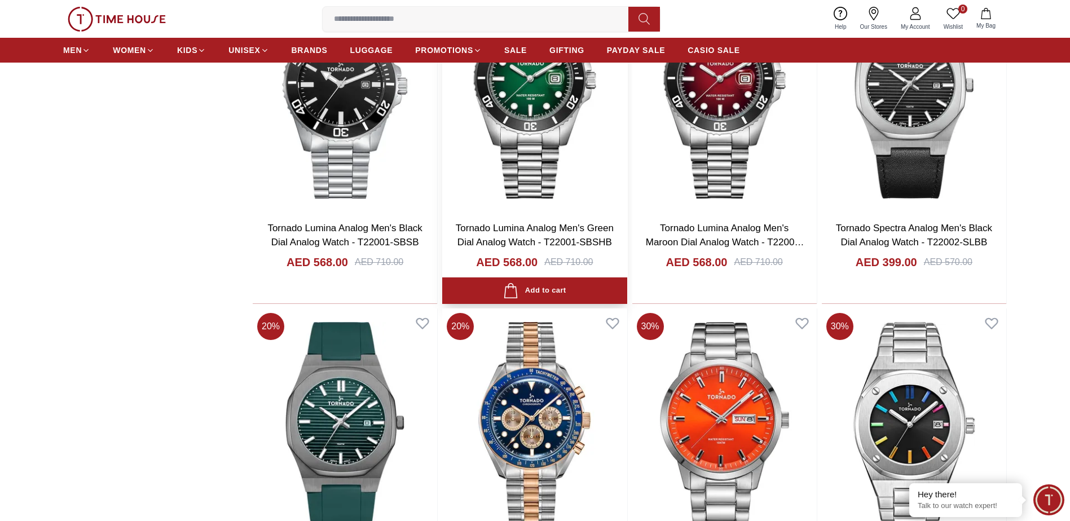
scroll to position [1297, 0]
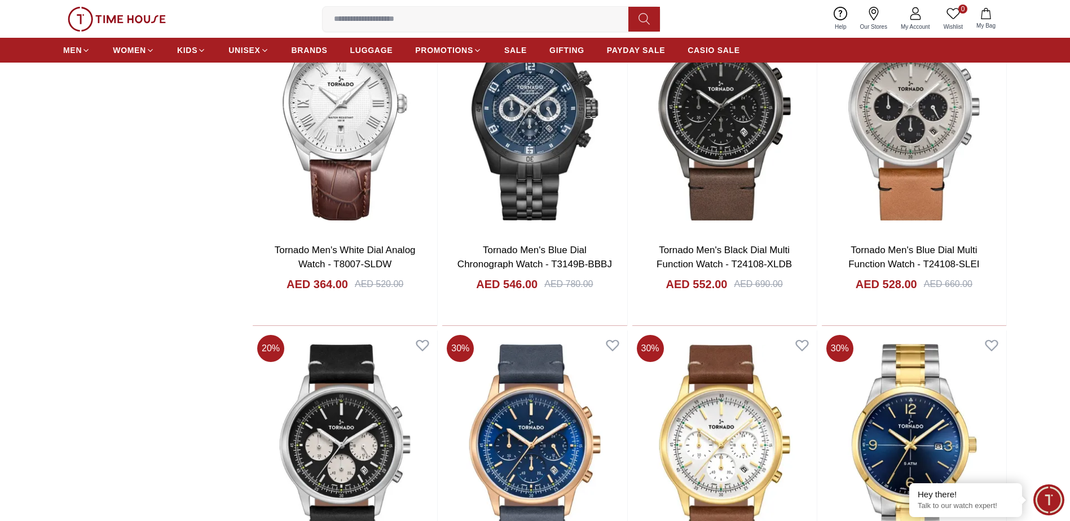
scroll to position [3102, 0]
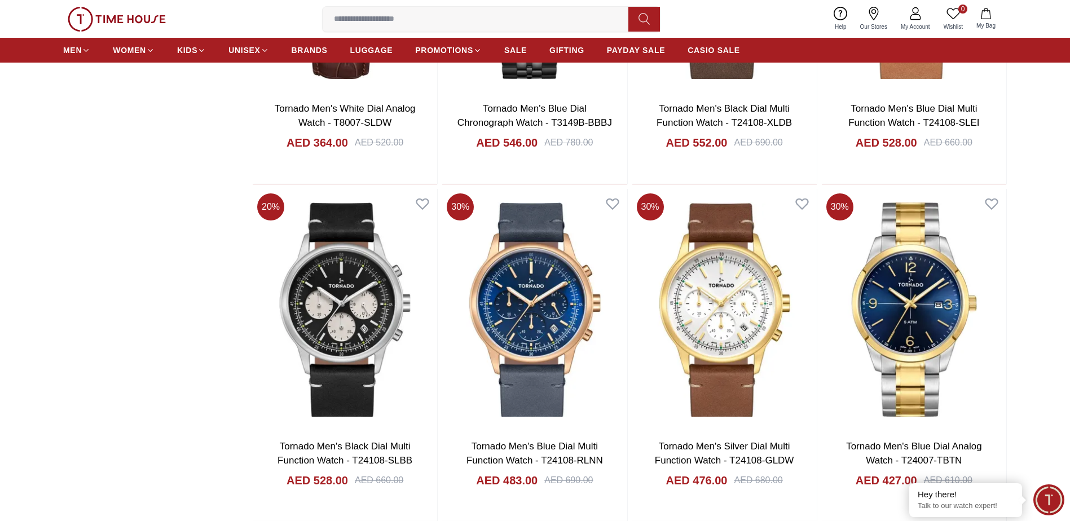
scroll to position [3102, 0]
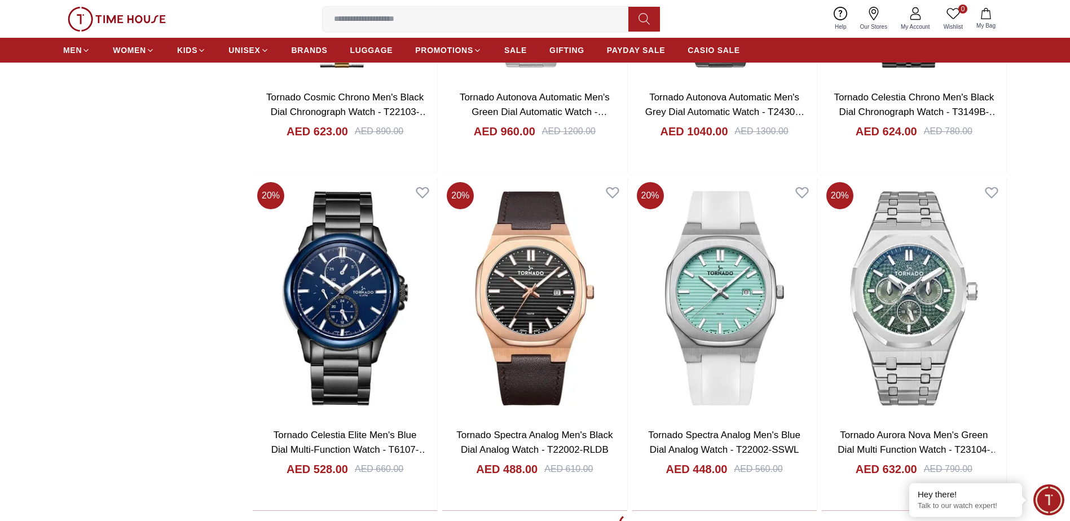
scroll to position [4737, 0]
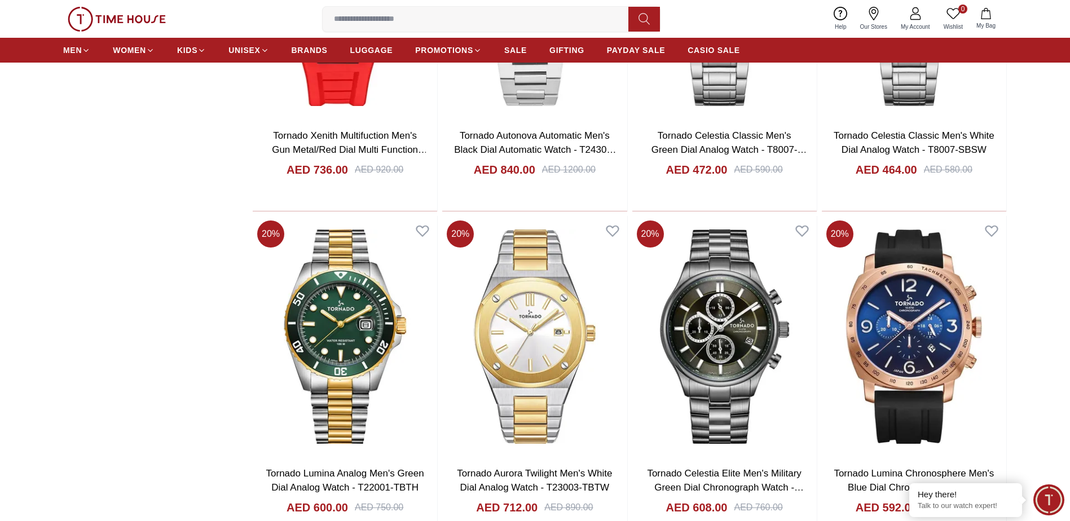
scroll to position [6373, 0]
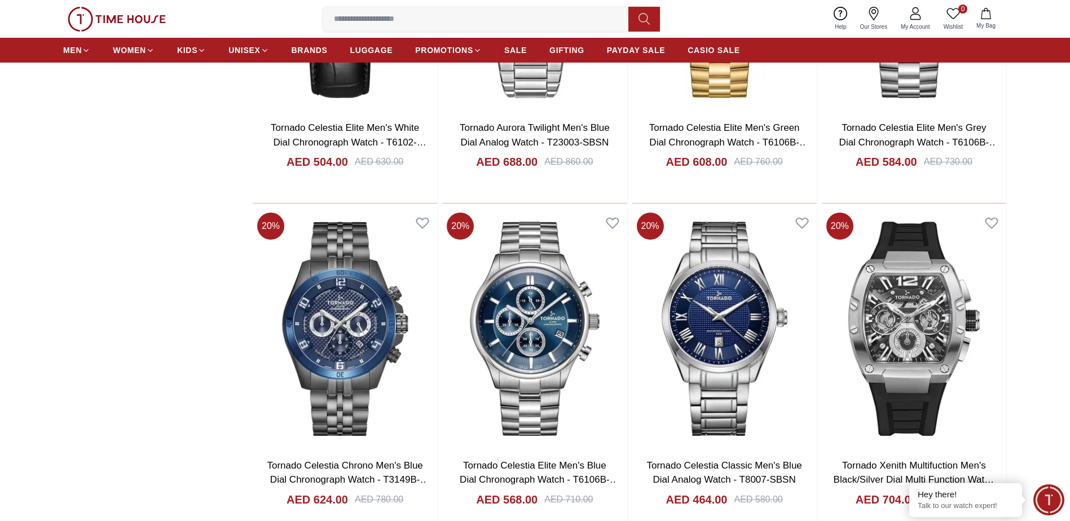
scroll to position [8291, 0]
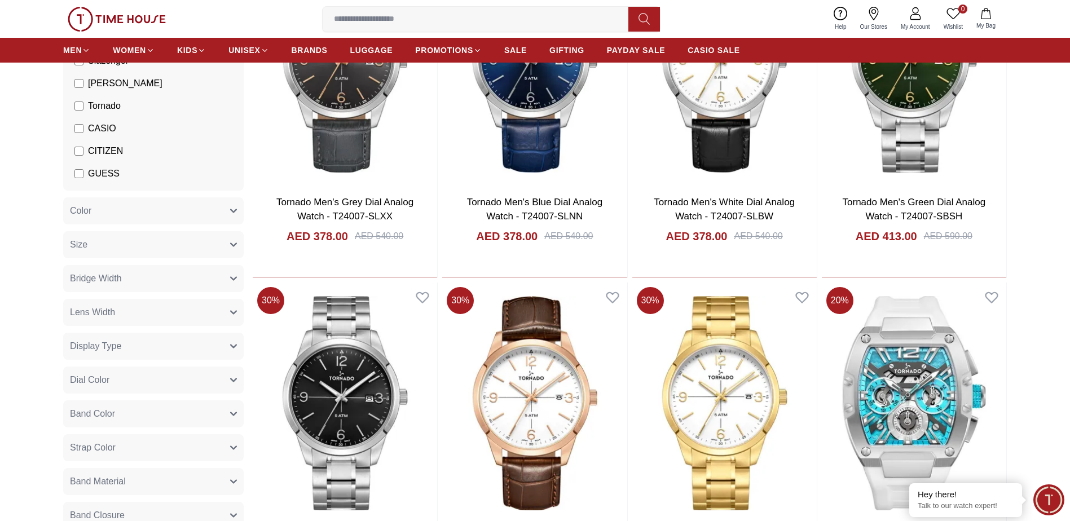
scroll to position [165, 0]
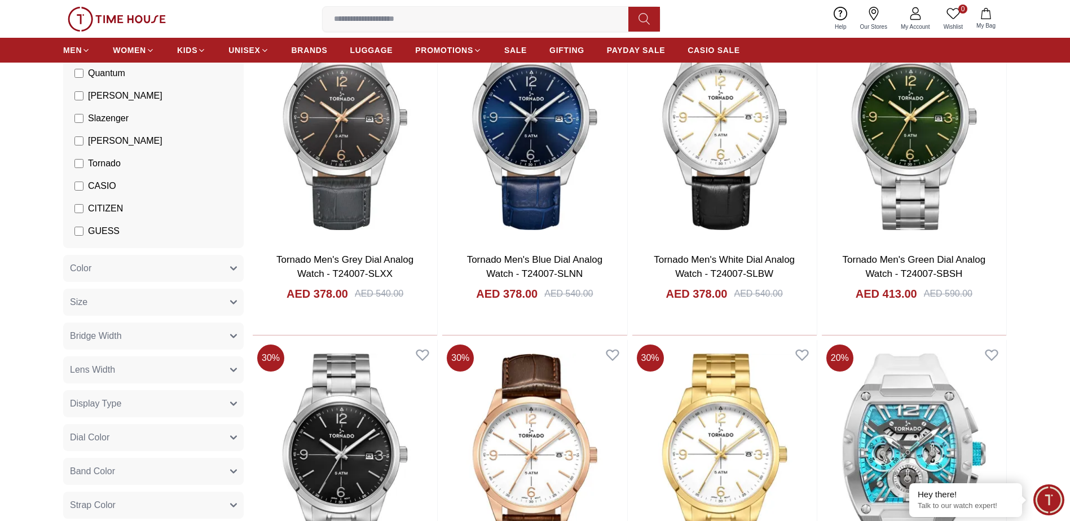
click at [89, 161] on span "Tornado" at bounding box center [104, 164] width 33 height 14
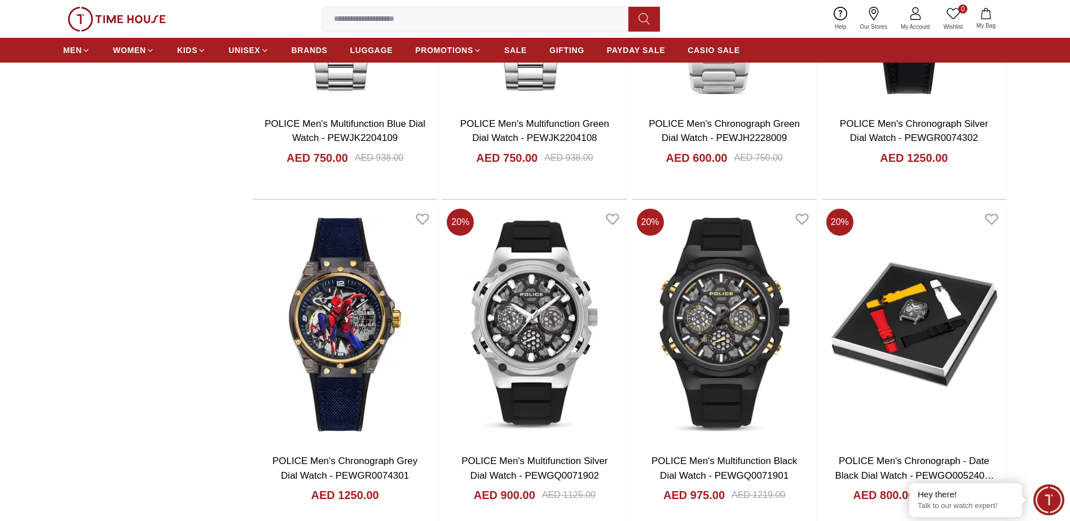
scroll to position [1354, 0]
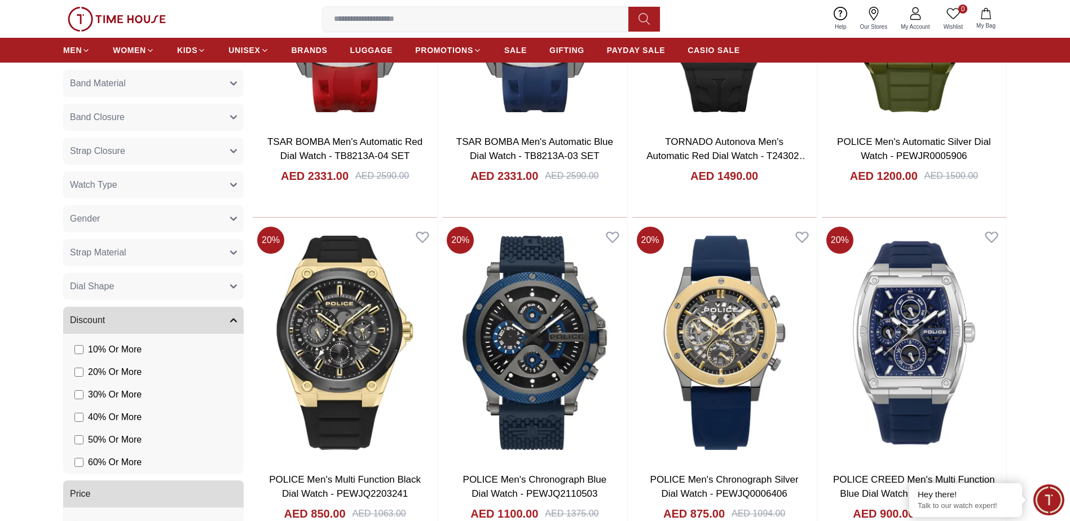
scroll to position [733, 0]
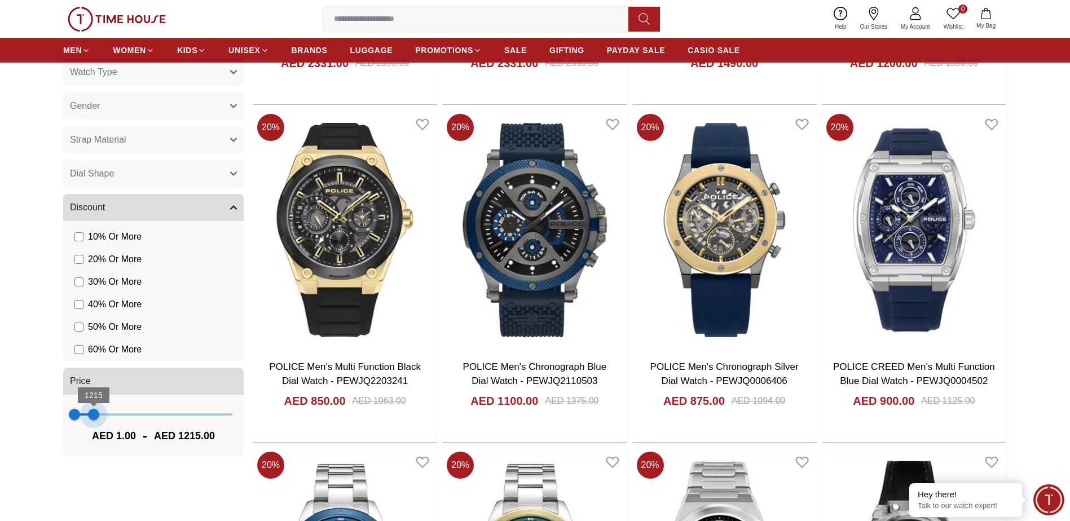
type input "****"
drag, startPoint x: 231, startPoint y: 416, endPoint x: 94, endPoint y: 453, distance: 141.3
click at [94, 453] on div "1 1251 AED 1.00 - AED 1251.00" at bounding box center [153, 425] width 180 height 61
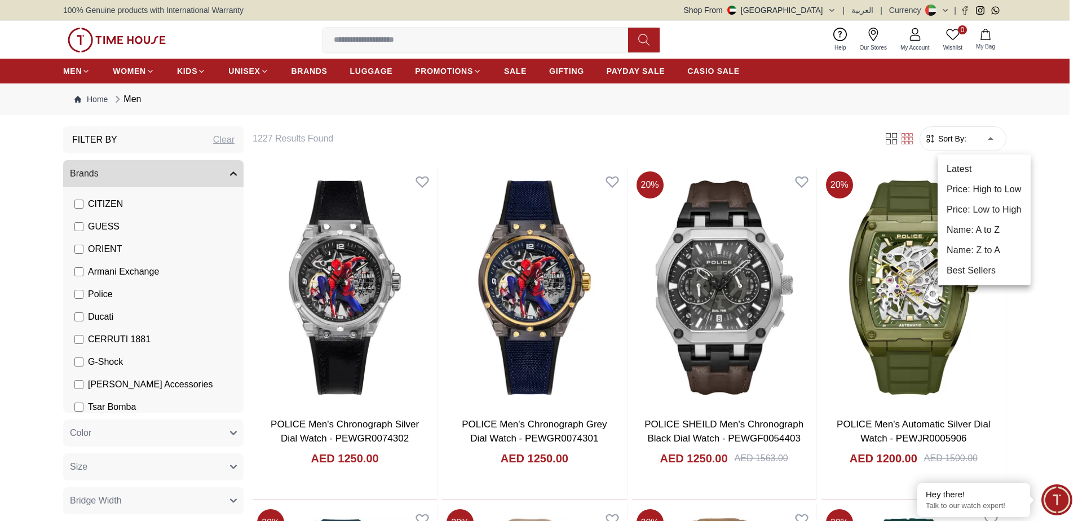
click at [989, 192] on li "Price: High to Low" at bounding box center [984, 189] width 93 height 20
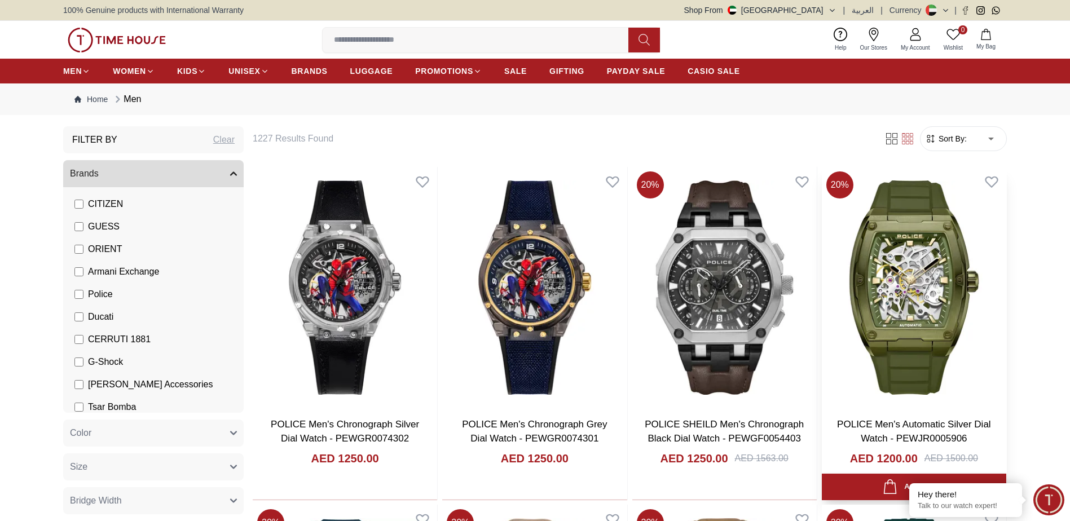
type input "*"
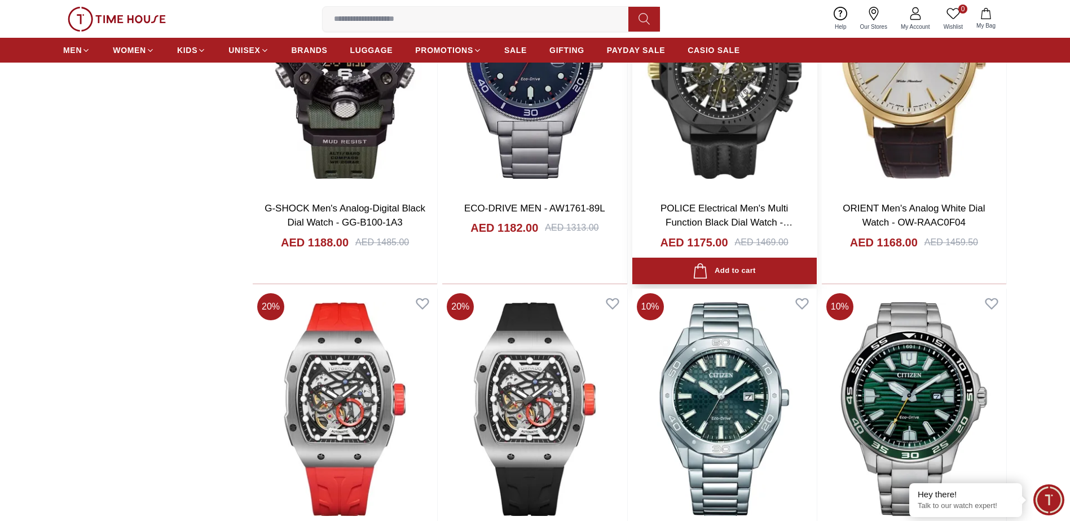
scroll to position [1354, 0]
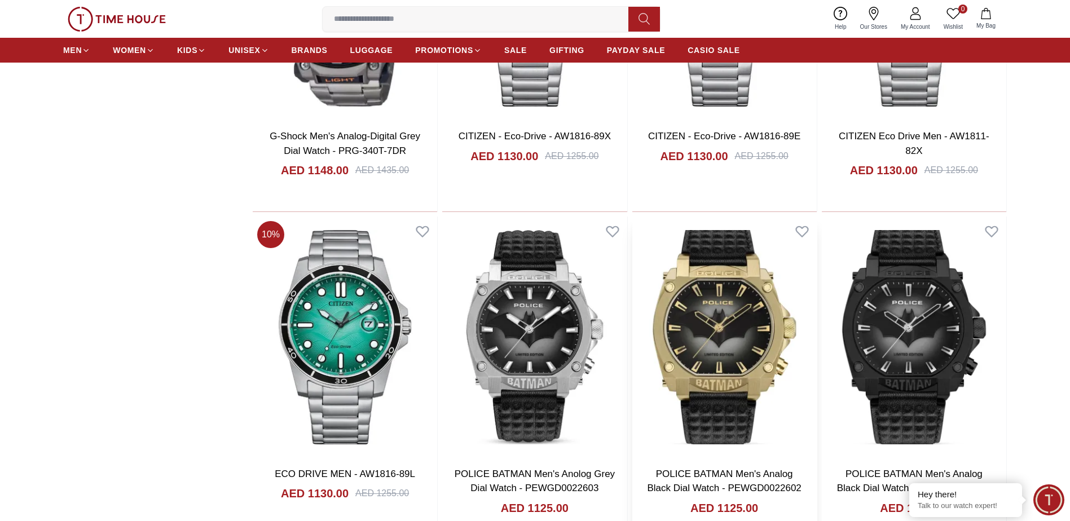
scroll to position [2707, 0]
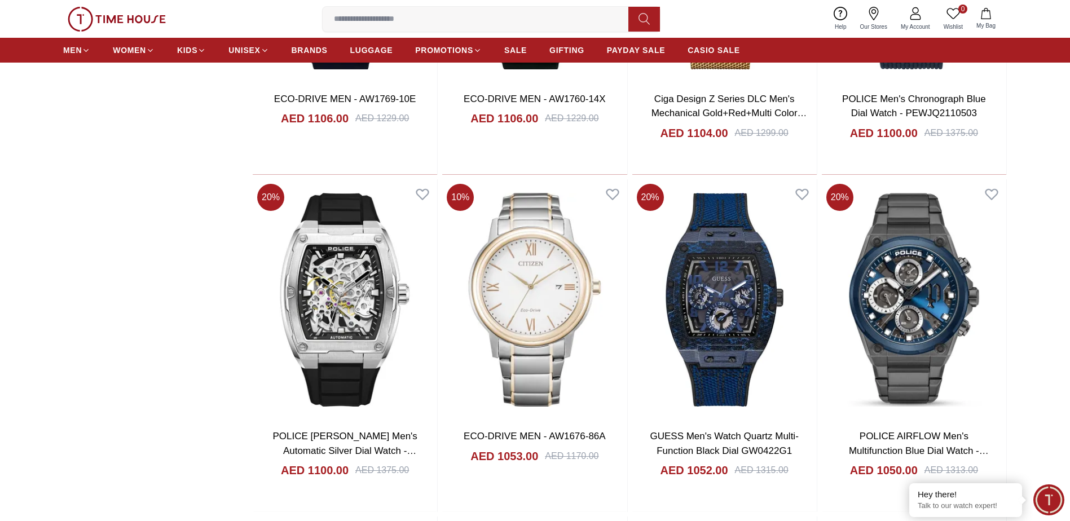
scroll to position [4061, 0]
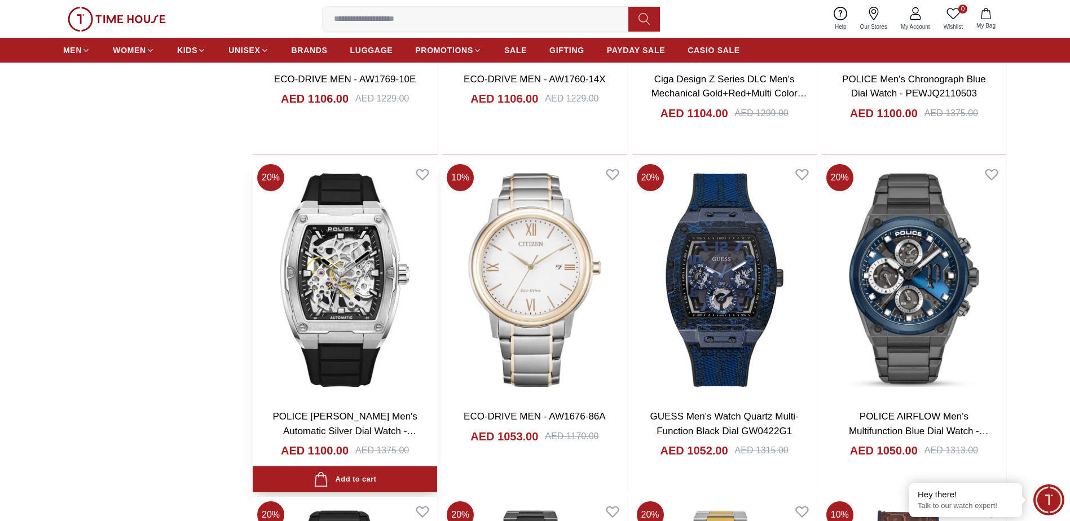
click at [384, 324] on img at bounding box center [345, 280] width 184 height 241
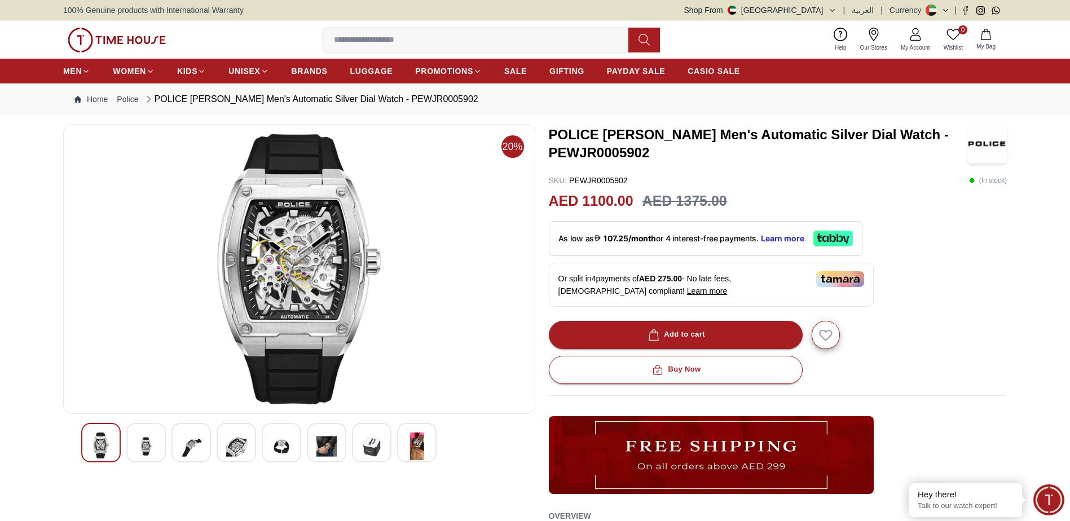
click at [160, 448] on div at bounding box center [145, 442] width 39 height 39
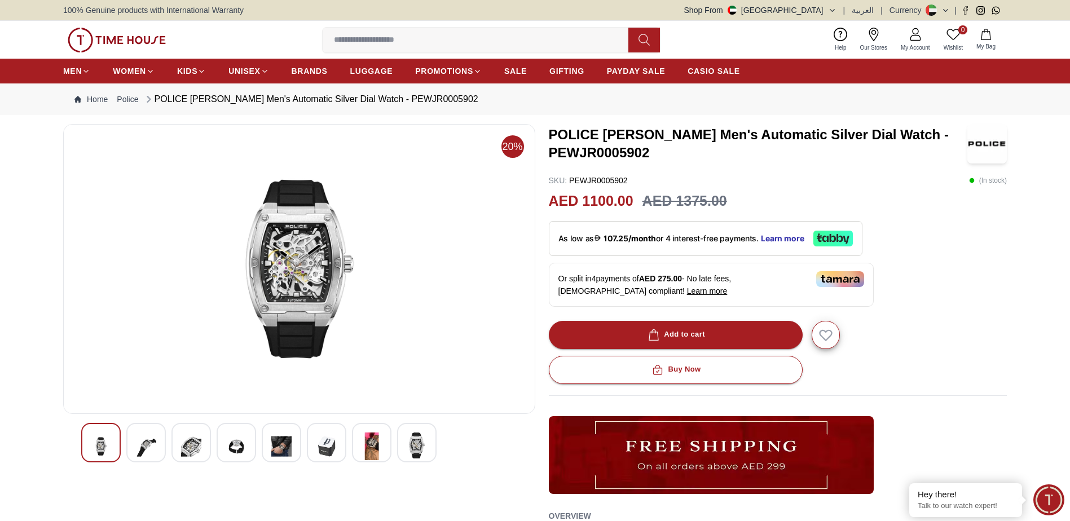
click at [194, 447] on img at bounding box center [191, 447] width 20 height 28
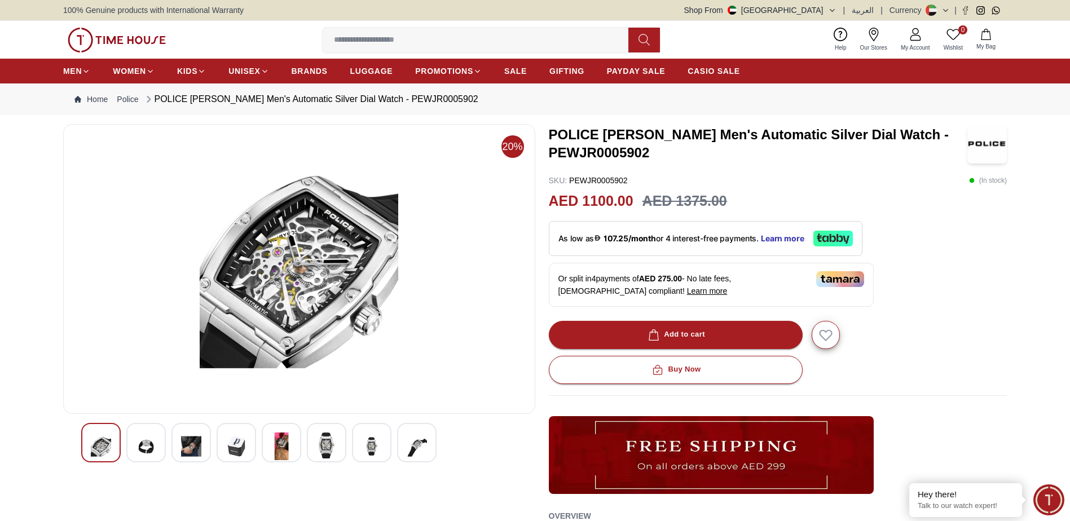
click at [227, 443] on img at bounding box center [236, 447] width 20 height 28
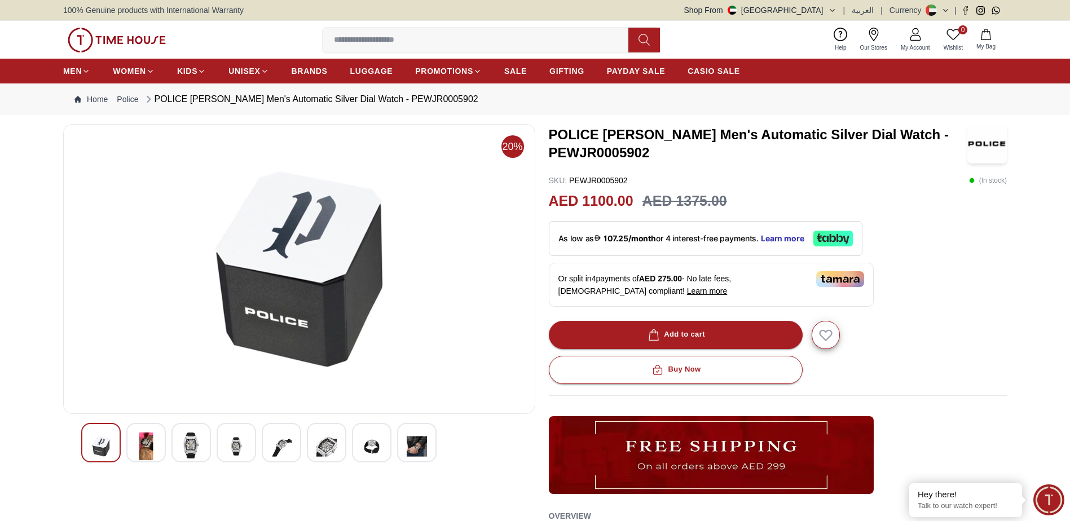
click at [260, 440] on div at bounding box center [299, 442] width 436 height 39
click at [272, 440] on img at bounding box center [281, 447] width 20 height 28
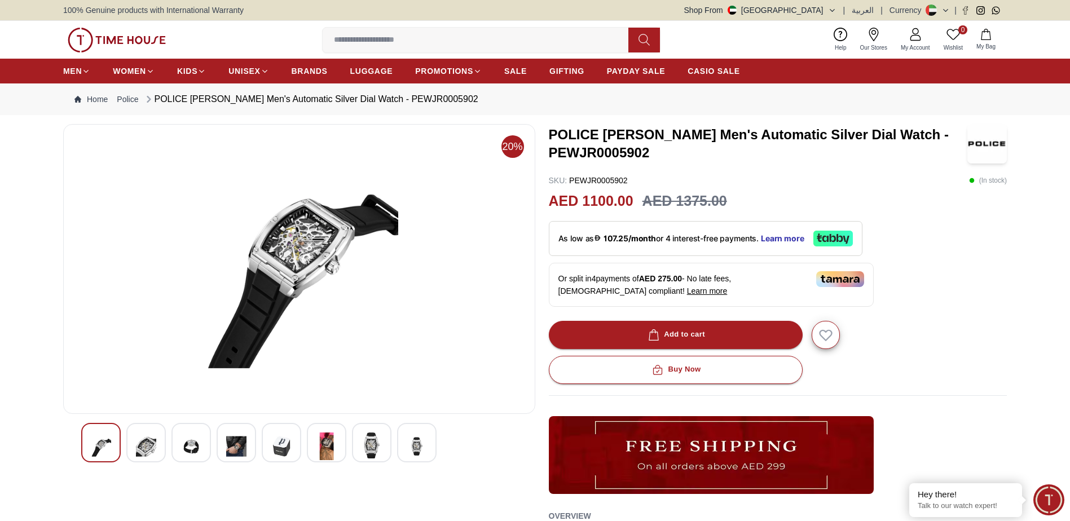
click at [367, 450] on img at bounding box center [372, 446] width 20 height 26
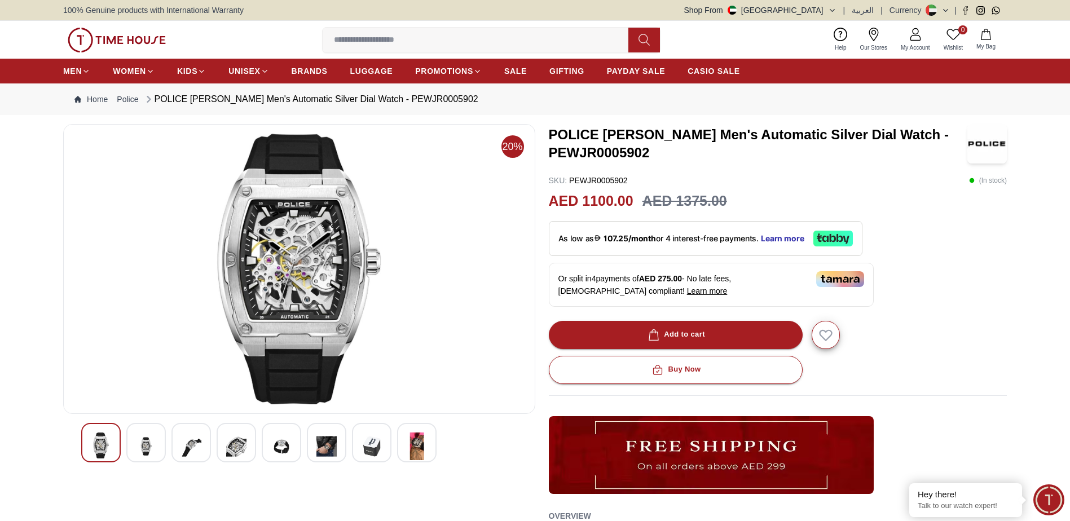
click at [416, 449] on img at bounding box center [417, 447] width 20 height 28
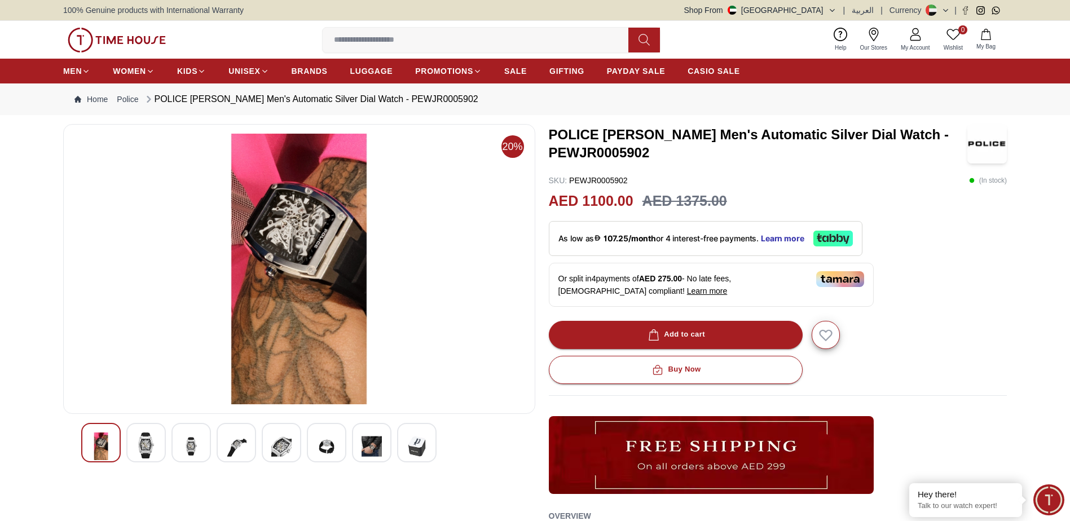
click at [442, 354] on img at bounding box center [299, 269] width 453 height 271
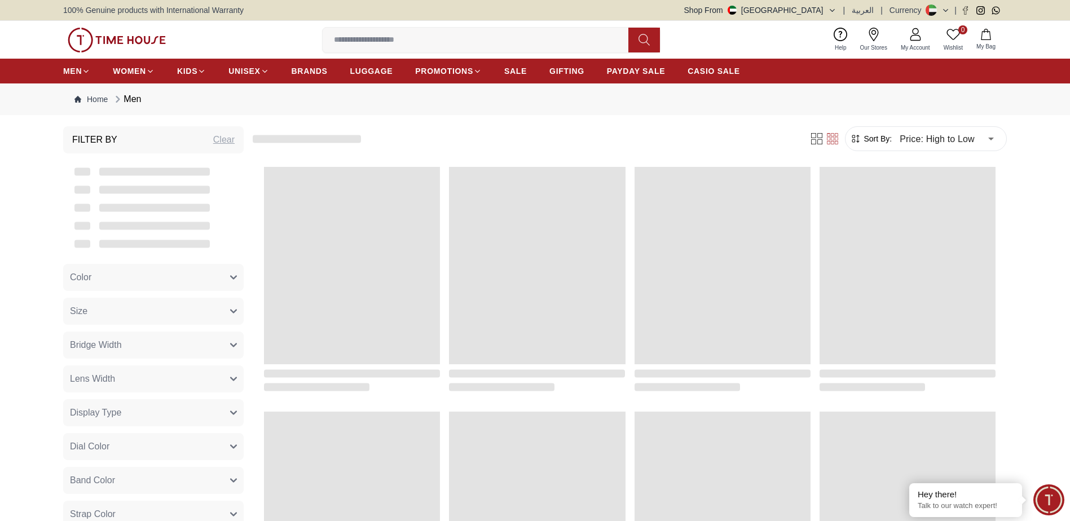
scroll to position [1059, 0]
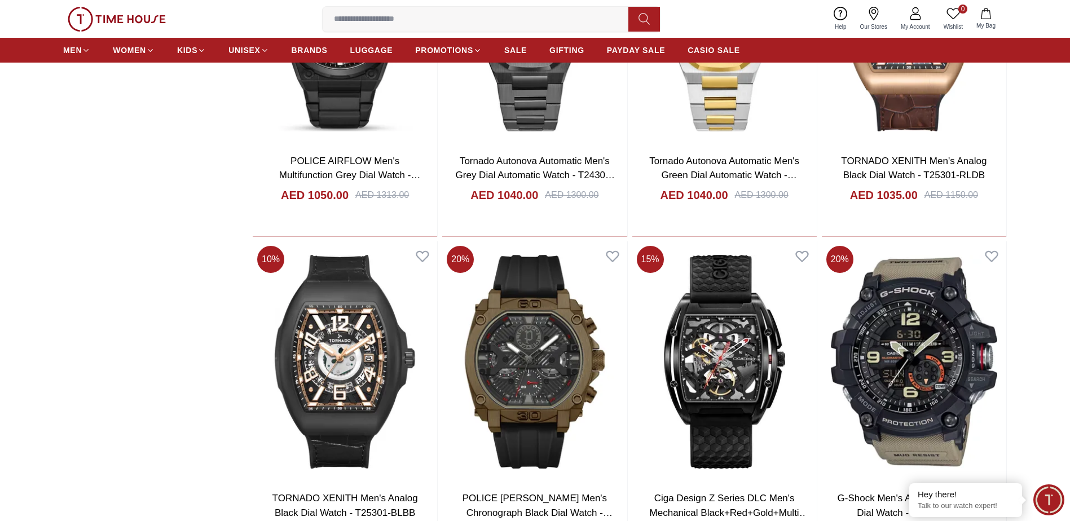
scroll to position [1297, 0]
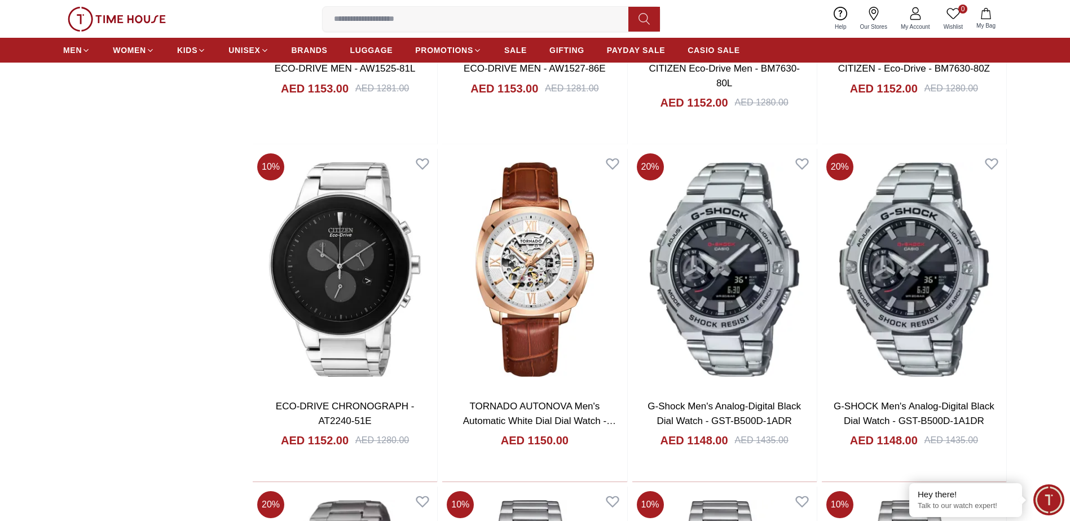
scroll to position [2143, 0]
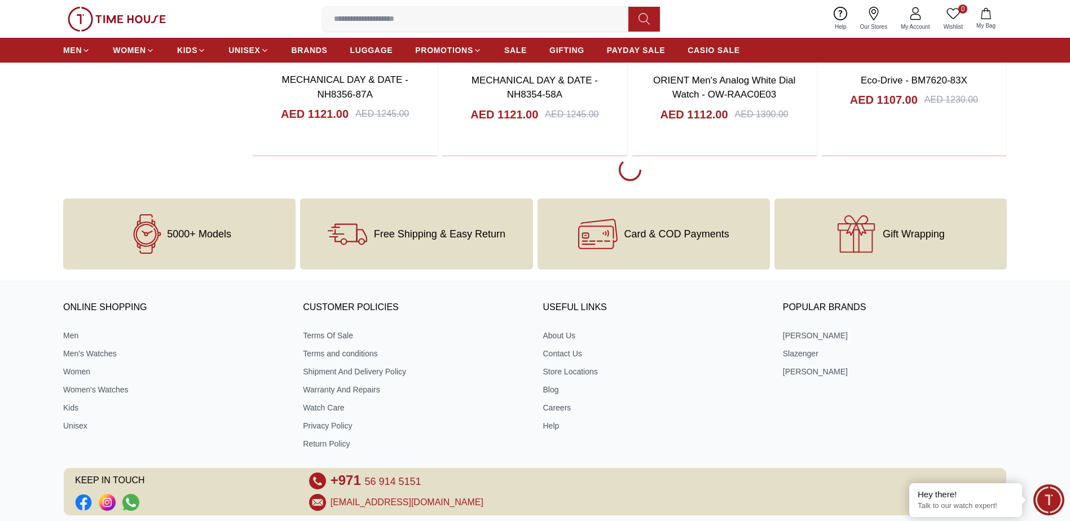
scroll to position [3215, 0]
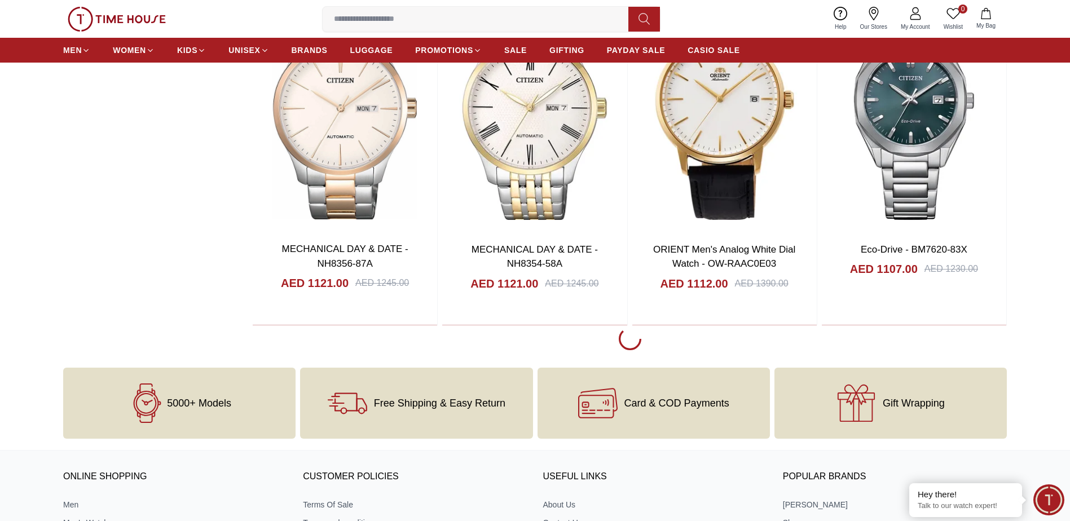
drag, startPoint x: 751, startPoint y: 408, endPoint x: 730, endPoint y: 393, distance: 25.5
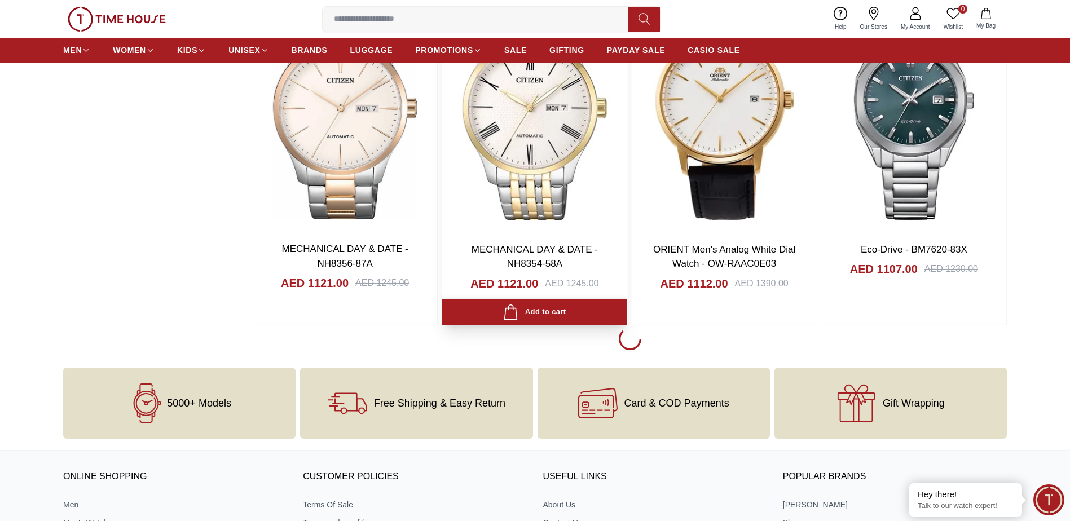
drag, startPoint x: 730, startPoint y: 393, endPoint x: 462, endPoint y: 322, distance: 277.2
click at [461, 322] on div "10 % MECHANICAL DAY & DATE - NH8354-58A AED 1121.00 AED 1245.00 Add to cart Add…" at bounding box center [534, 158] width 185 height 333
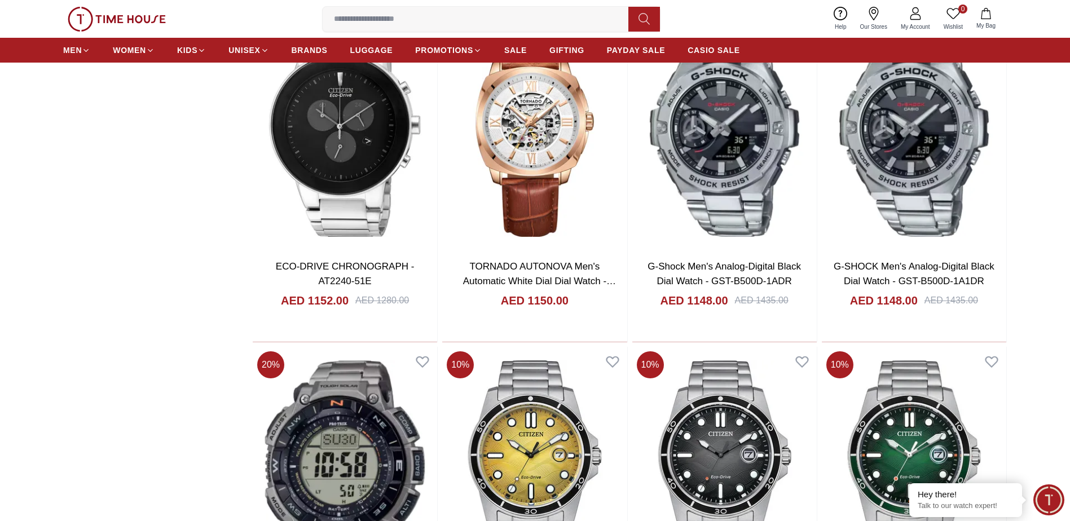
scroll to position [2312, 0]
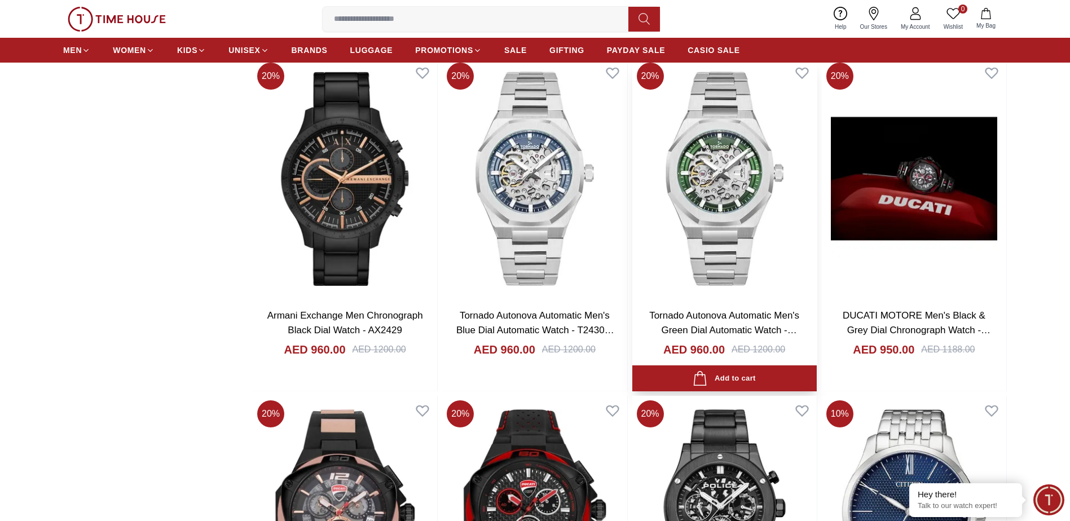
scroll to position [4568, 0]
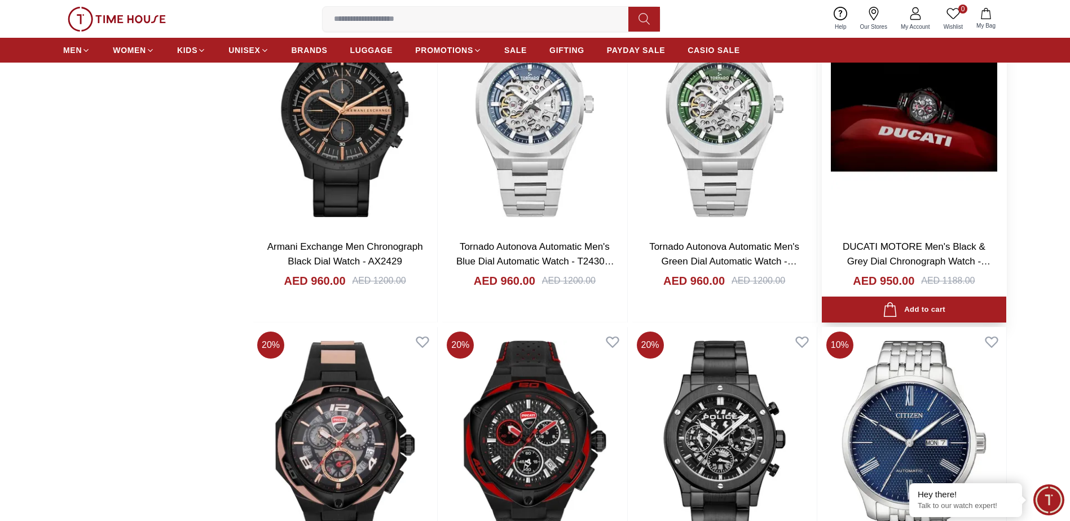
click at [872, 132] on img at bounding box center [914, 109] width 184 height 241
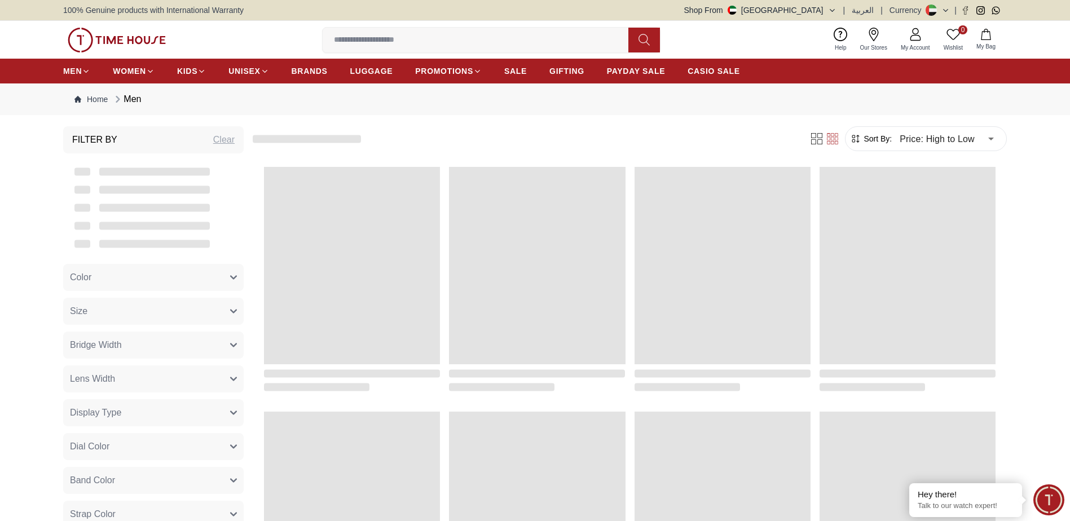
scroll to position [1059, 0]
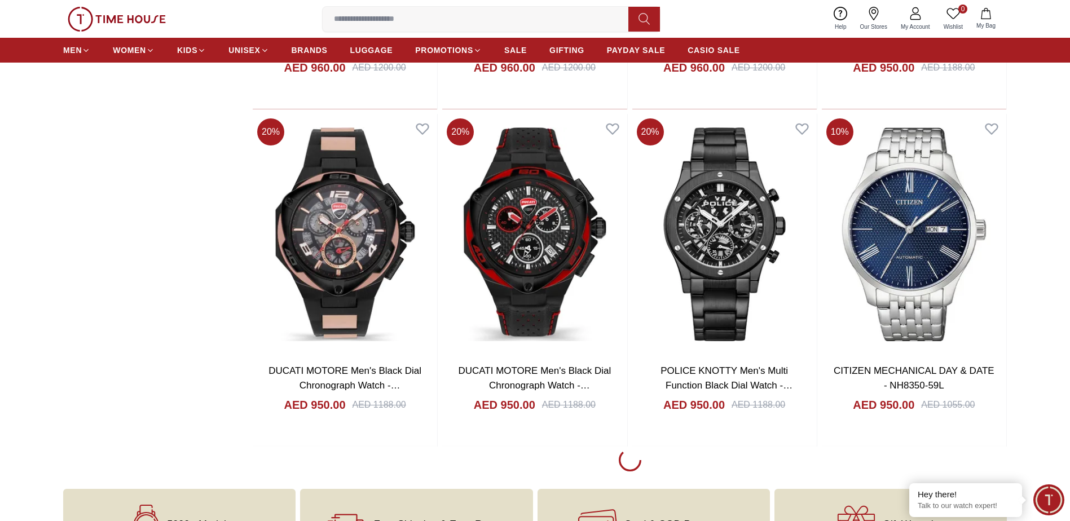
scroll to position [1410, 0]
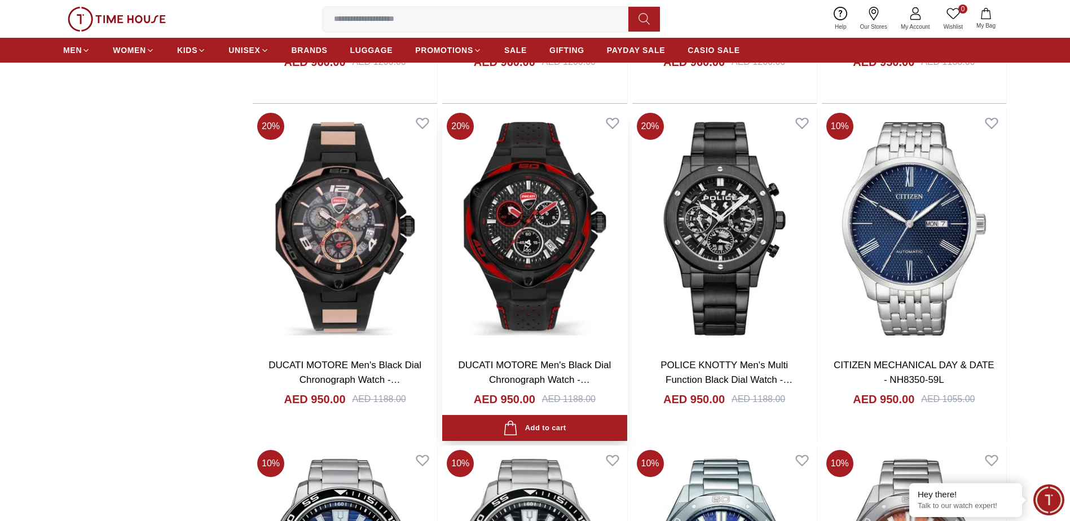
click at [530, 256] on img at bounding box center [534, 228] width 184 height 241
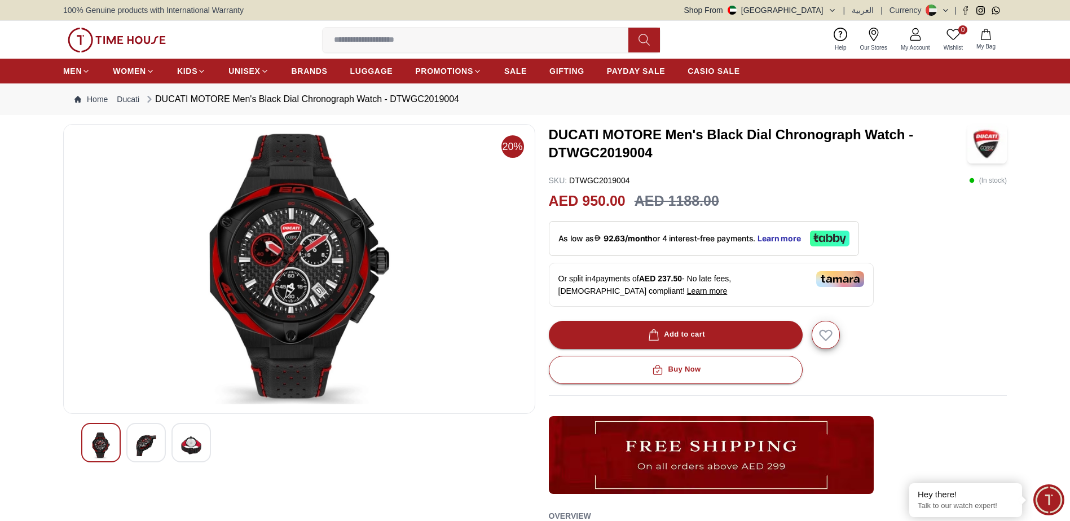
click at [152, 448] on img at bounding box center [146, 446] width 20 height 26
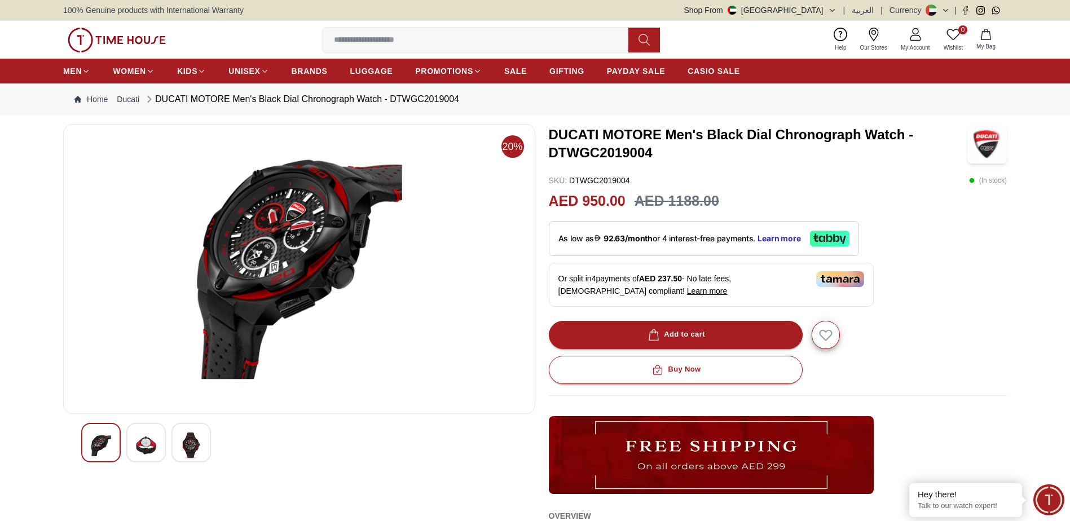
click at [185, 448] on img at bounding box center [191, 446] width 20 height 26
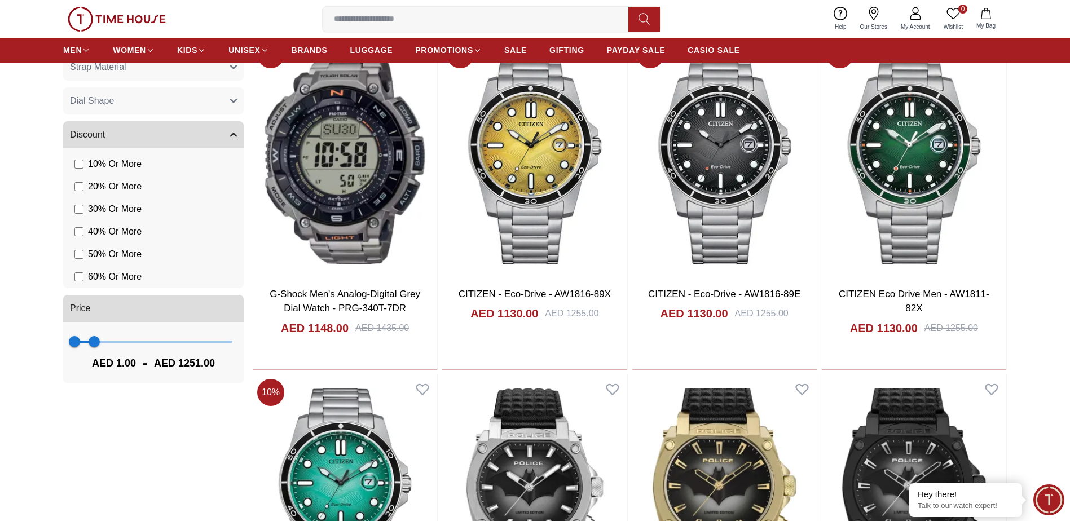
scroll to position [775, 0]
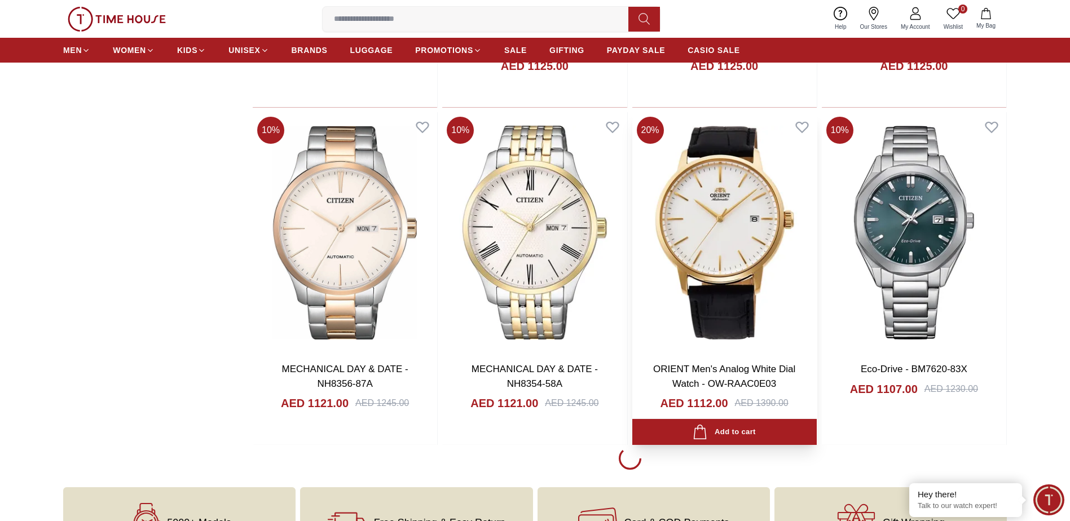
scroll to position [1508, 0]
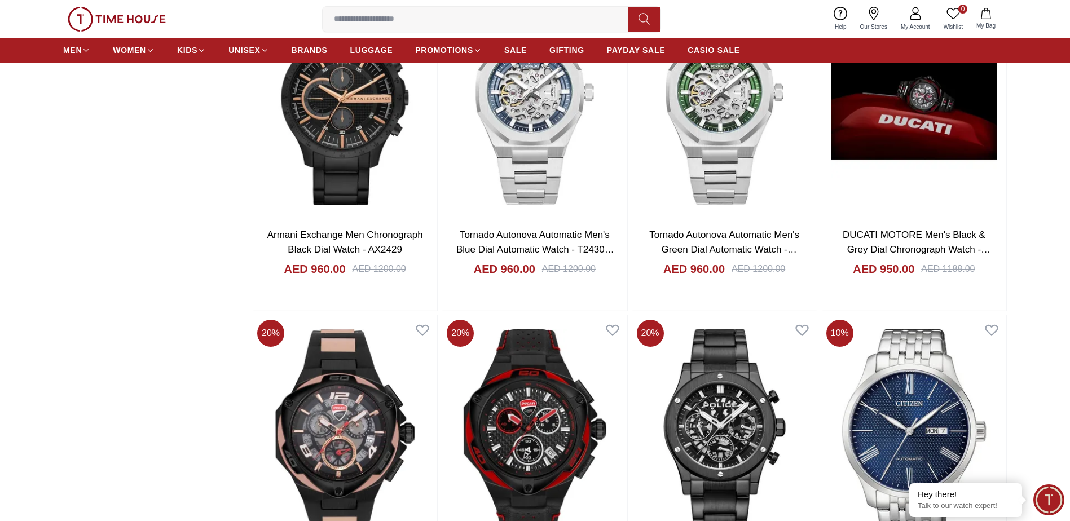
scroll to position [4836, 0]
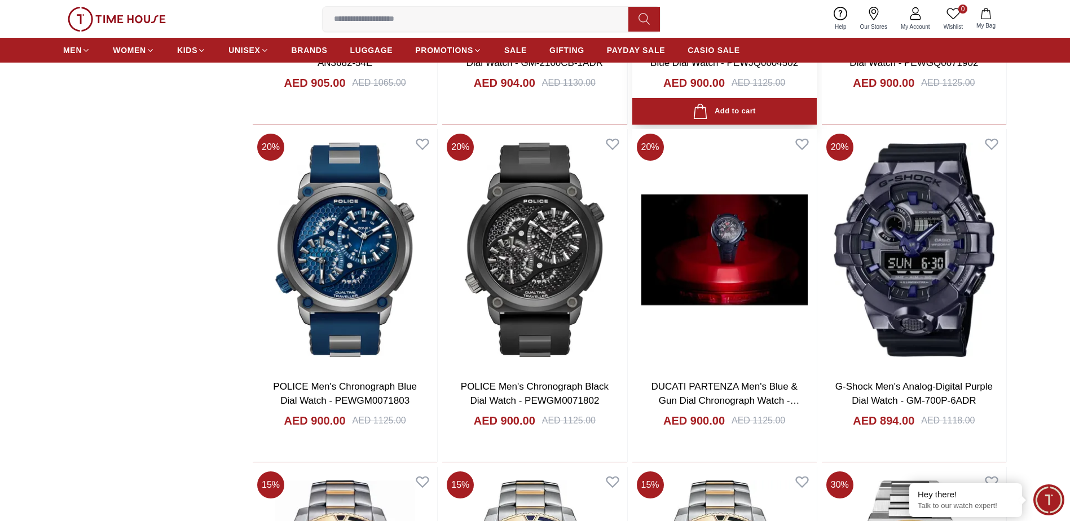
scroll to position [6076, 0]
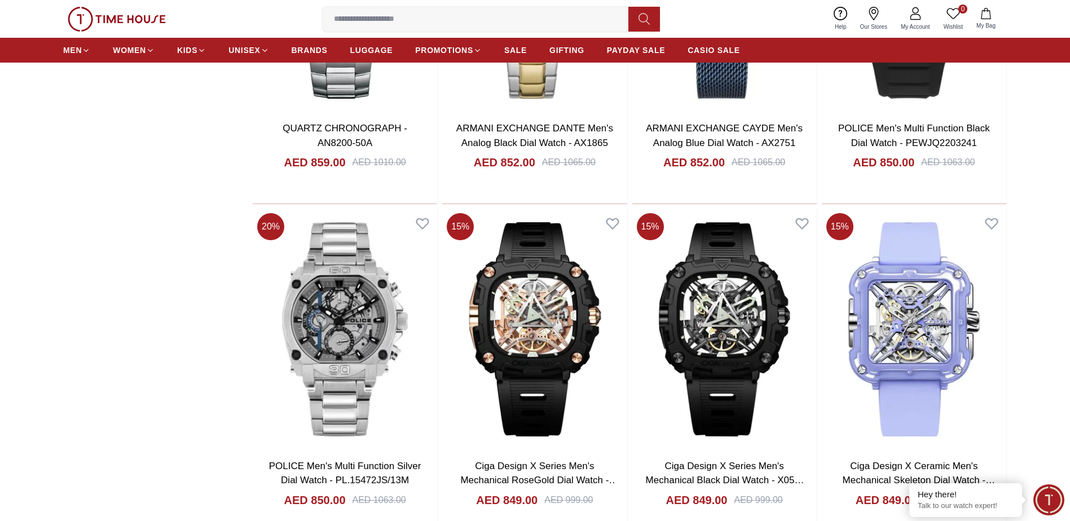
scroll to position [8163, 0]
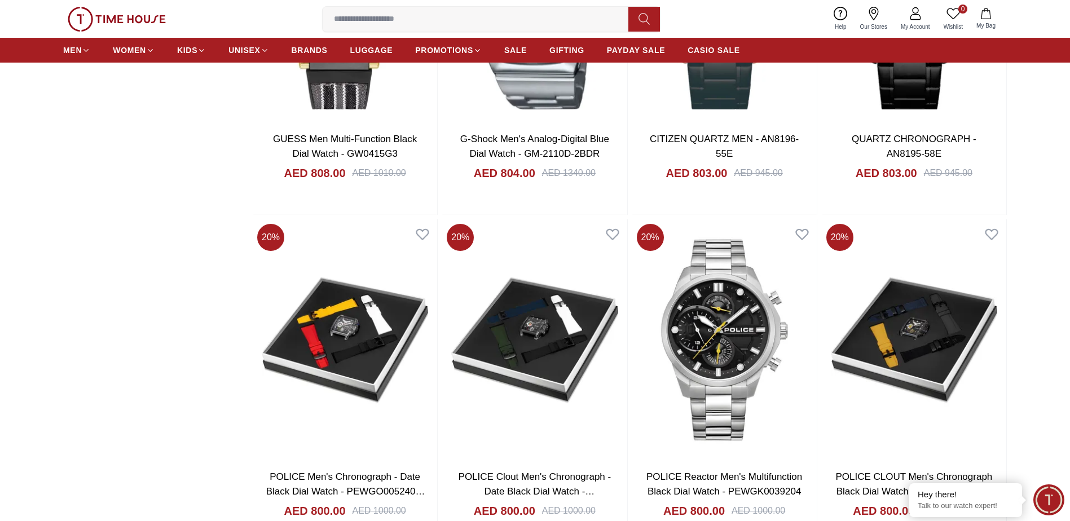
scroll to position [9968, 0]
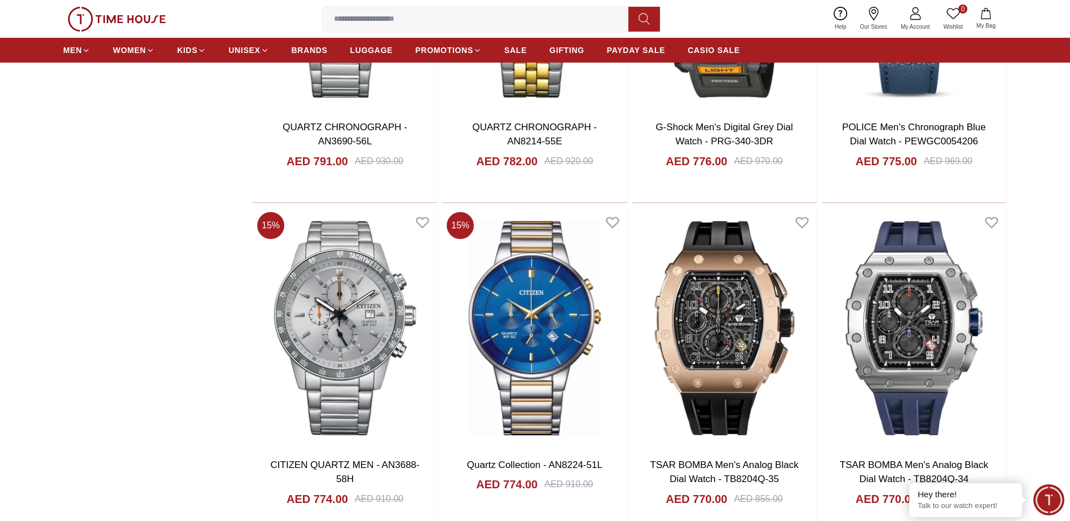
scroll to position [11547, 0]
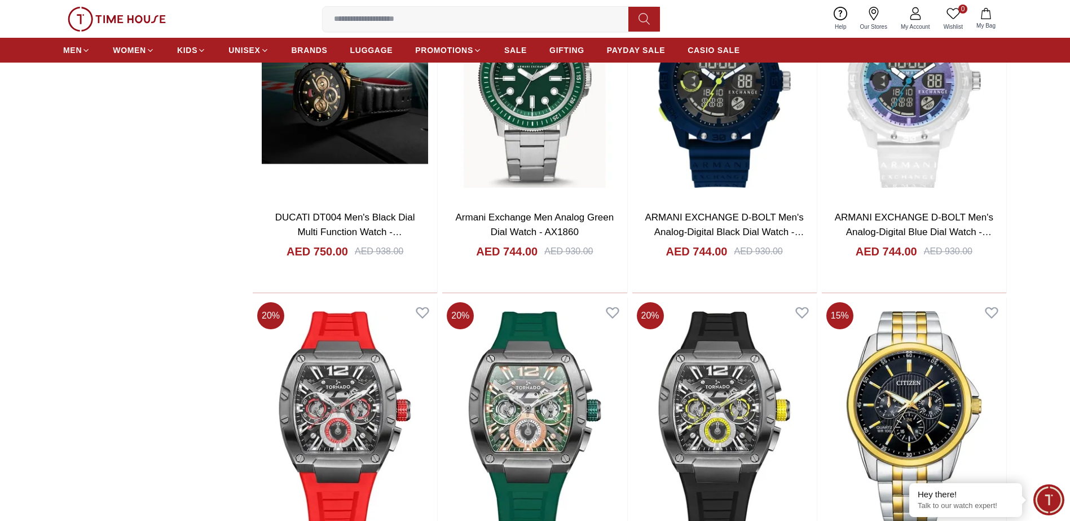
scroll to position [13182, 0]
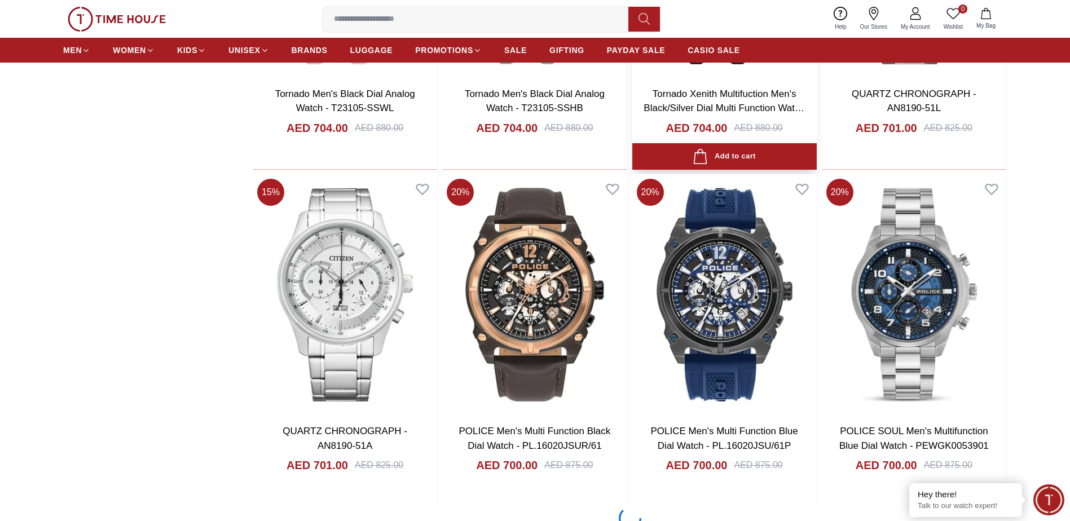
scroll to position [14874, 0]
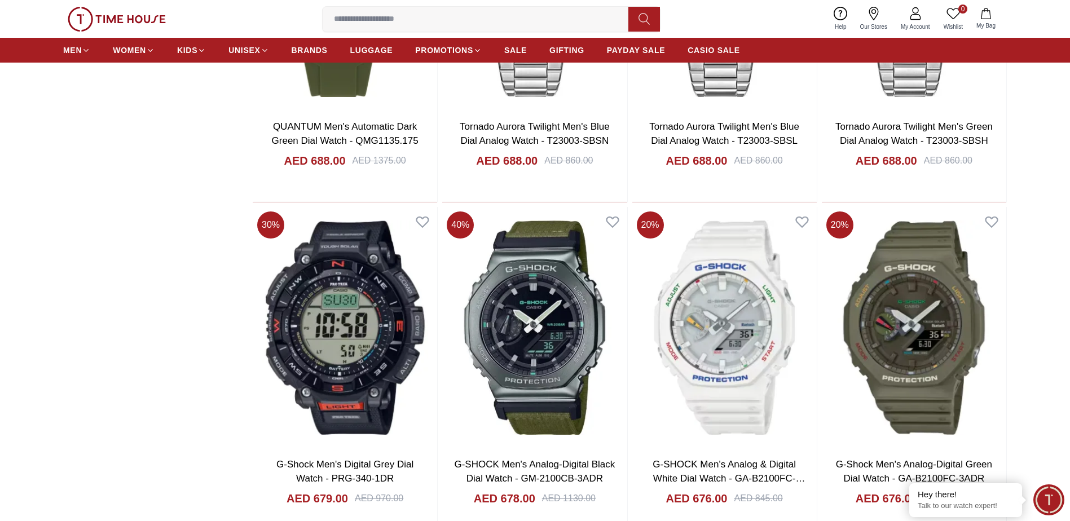
scroll to position [16848, 0]
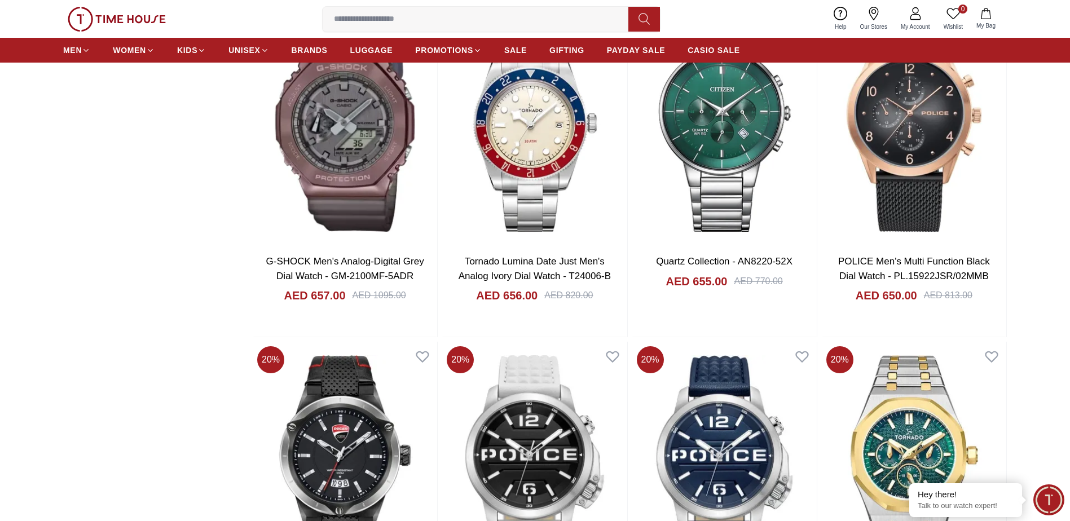
scroll to position [18202, 0]
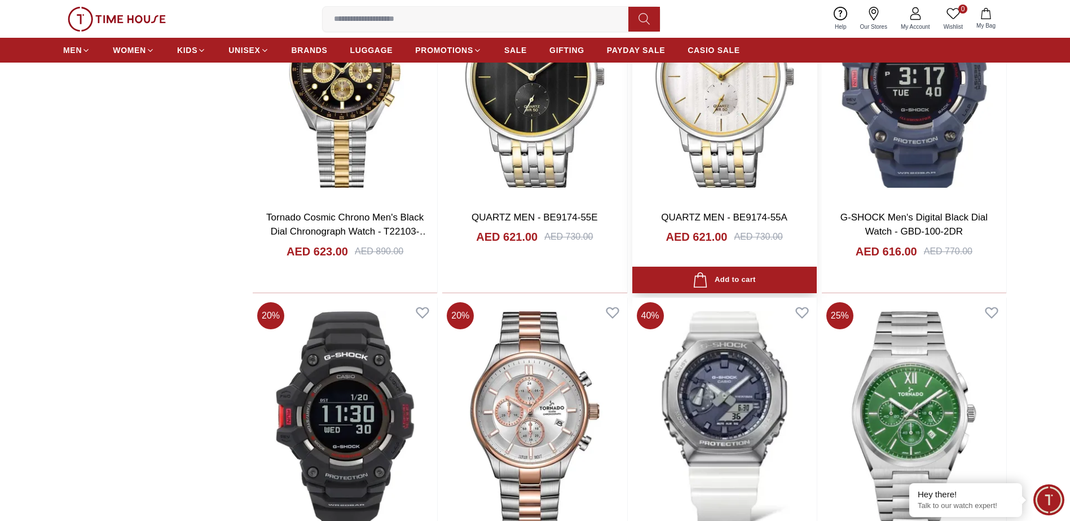
scroll to position [19950, 0]
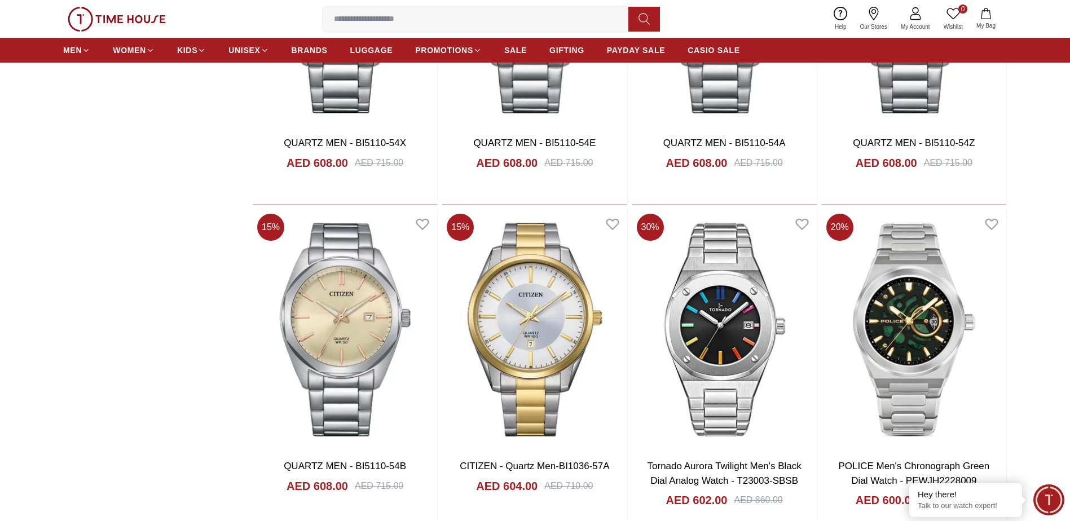
scroll to position [21642, 0]
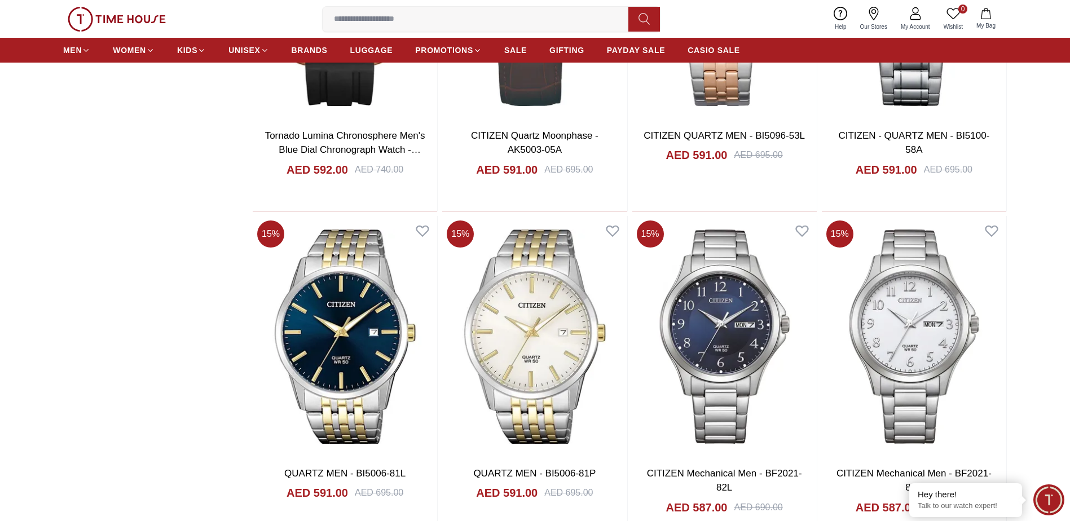
scroll to position [23338, 0]
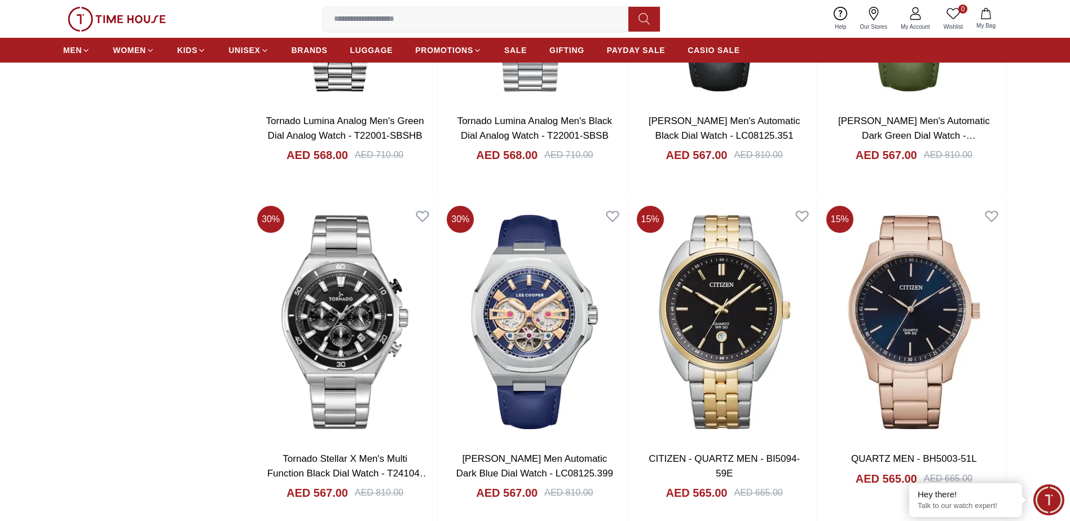
scroll to position [24804, 0]
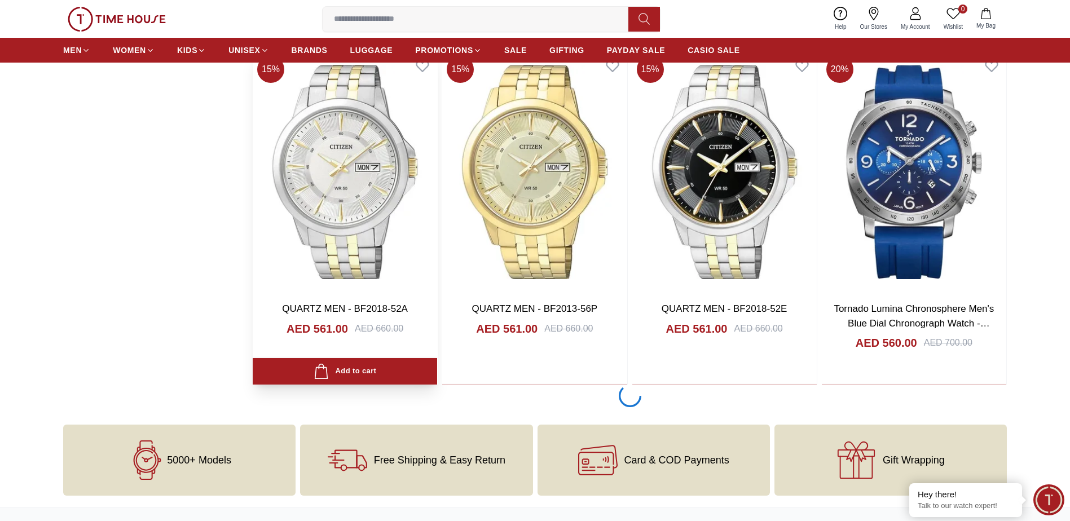
scroll to position [25416, 0]
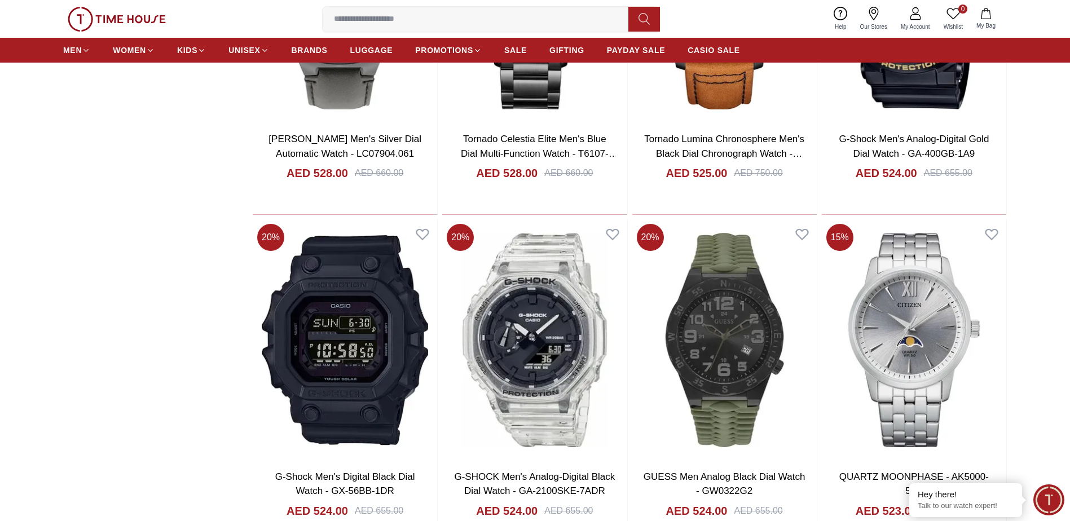
scroll to position [28407, 0]
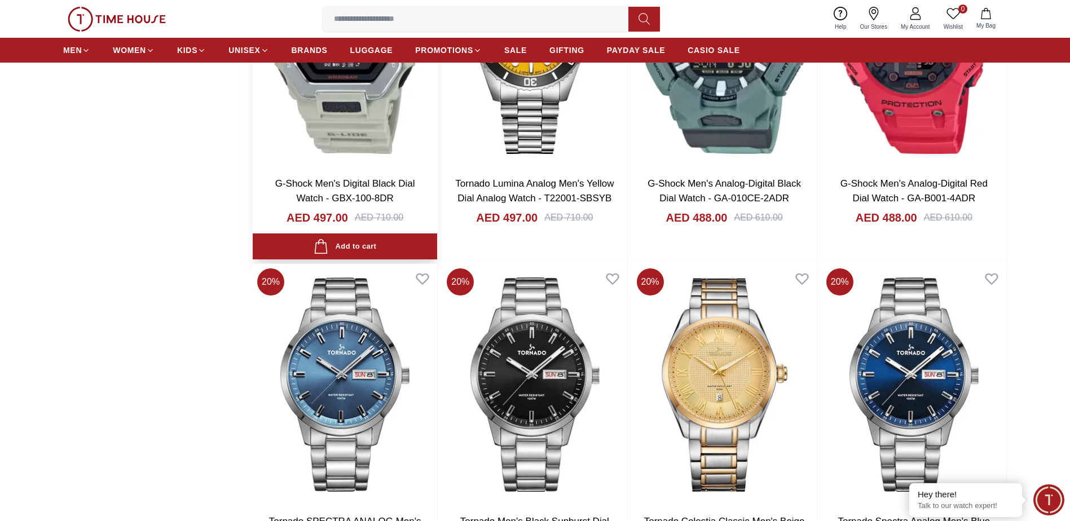
scroll to position [30092, 0]
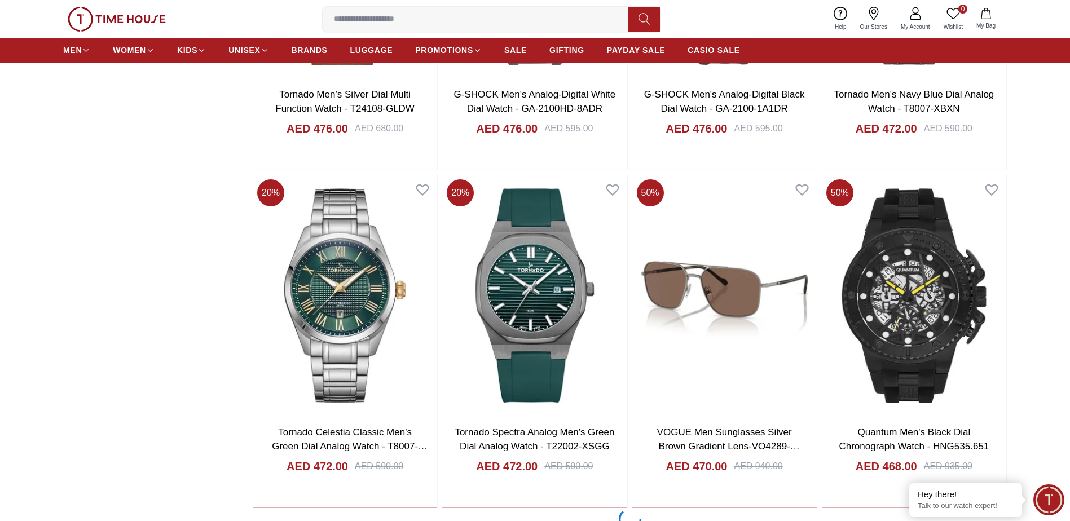
scroll to position [31734, 0]
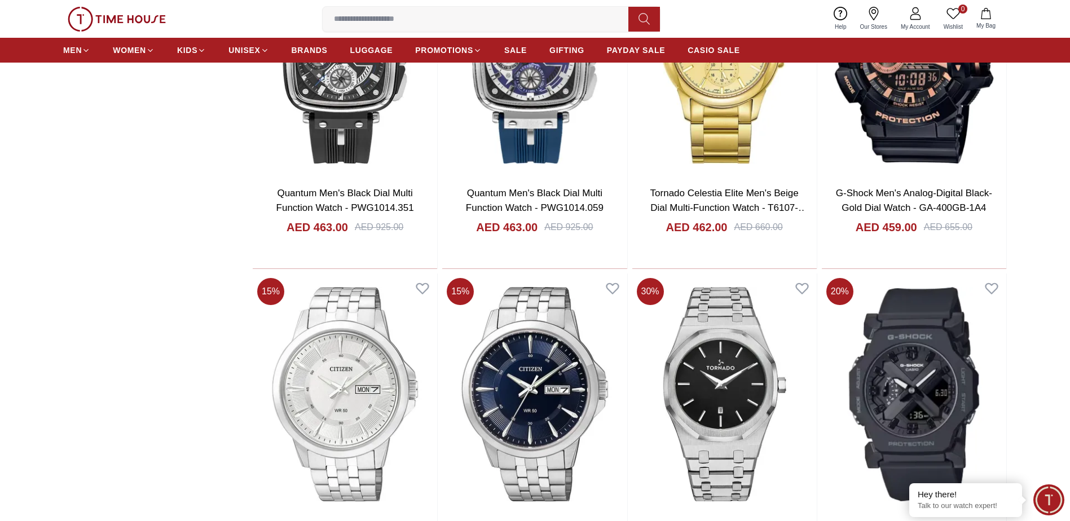
scroll to position [33708, 0]
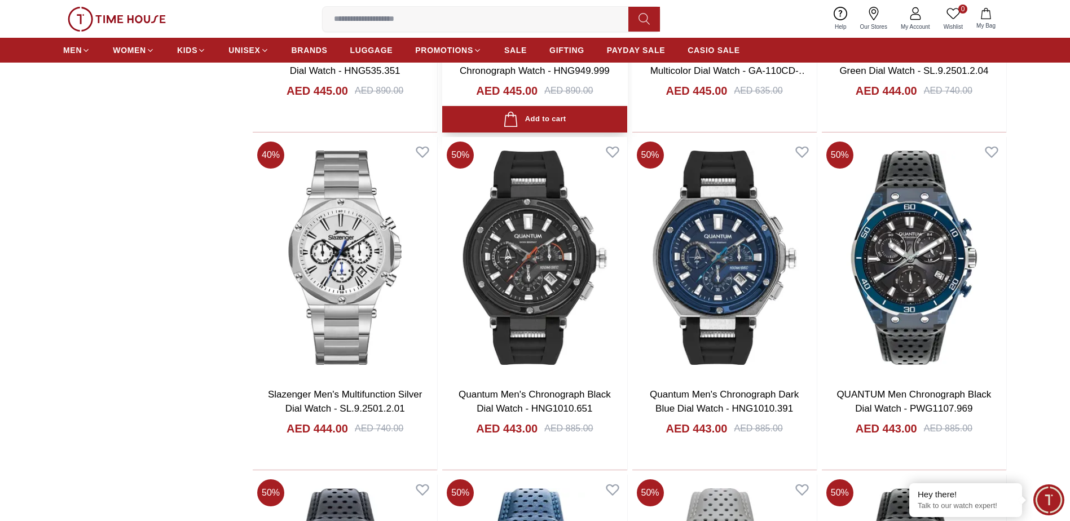
scroll to position [34498, 0]
